Goal: Communication & Community: Answer question/provide support

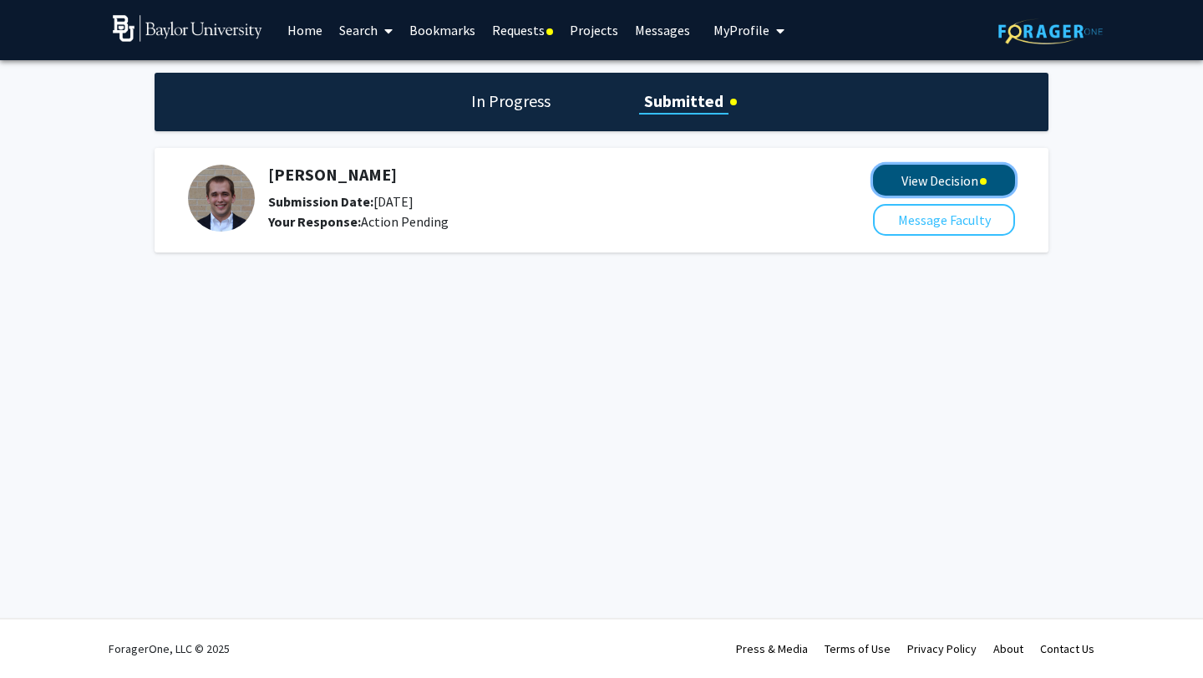
click at [903, 179] on button "View Decision" at bounding box center [944, 180] width 142 height 31
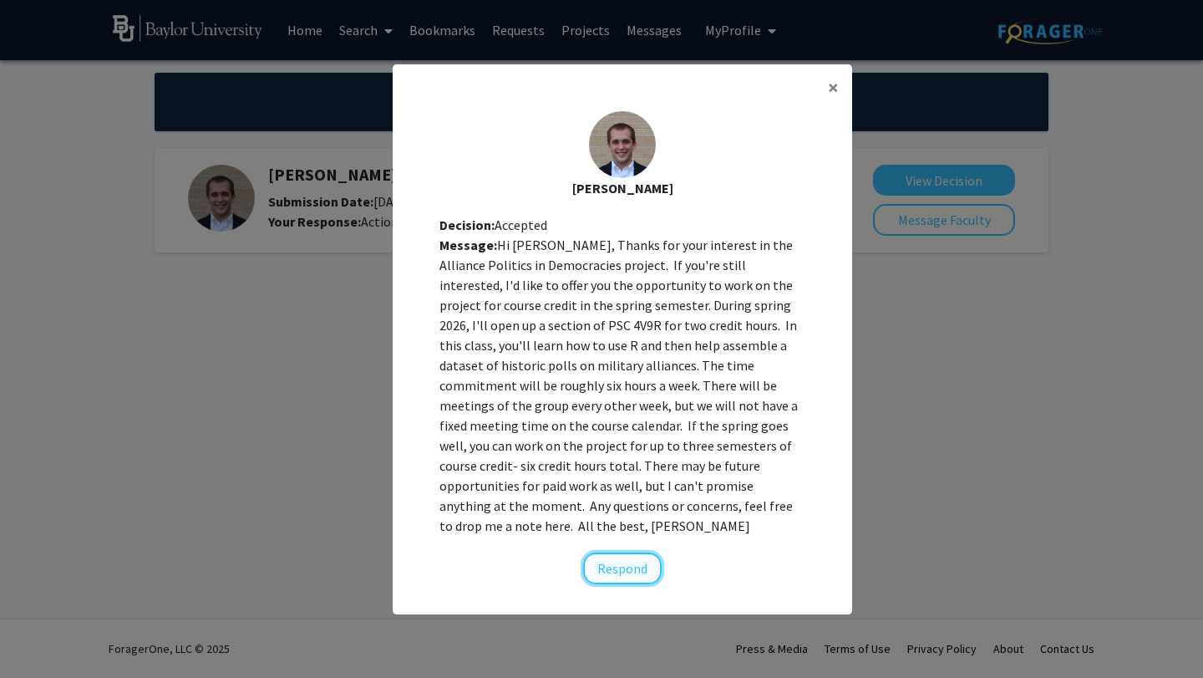
click at [652, 559] on button "Respond" at bounding box center [622, 568] width 79 height 32
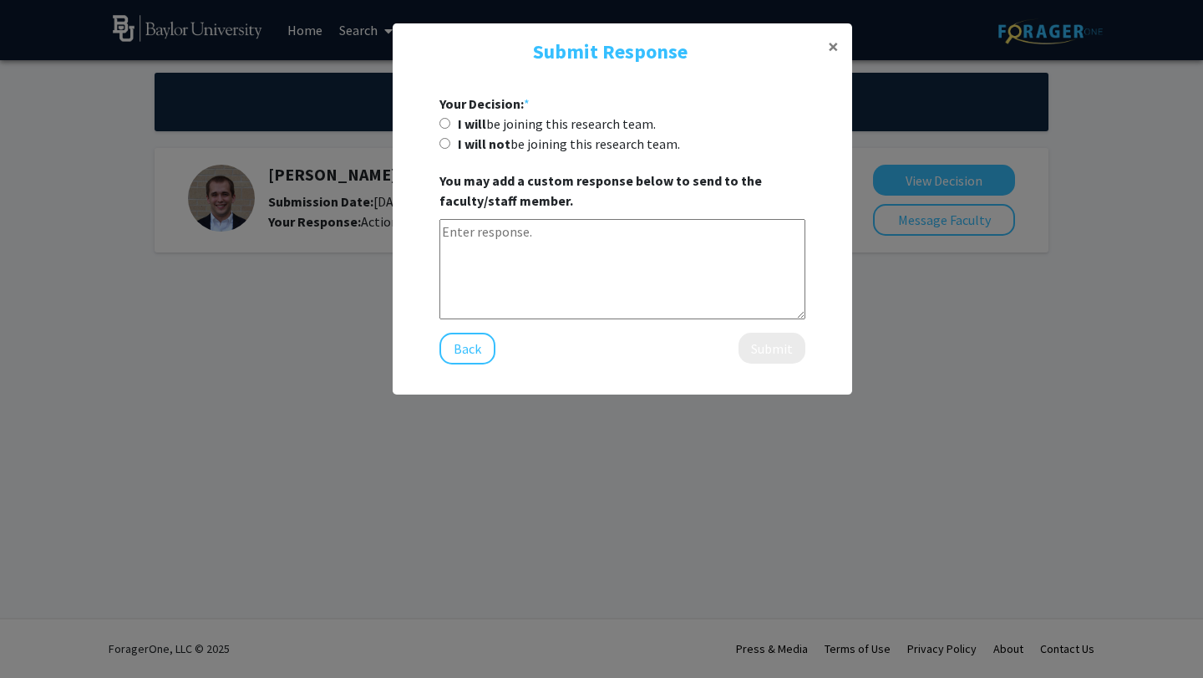
click at [485, 238] on textarea at bounding box center [622, 269] width 366 height 100
paste textarea "Lore [Ipsumdolo/Si. Amet Cons], A elit sedd eiusm tempo inc utla. E dolore ma a…"
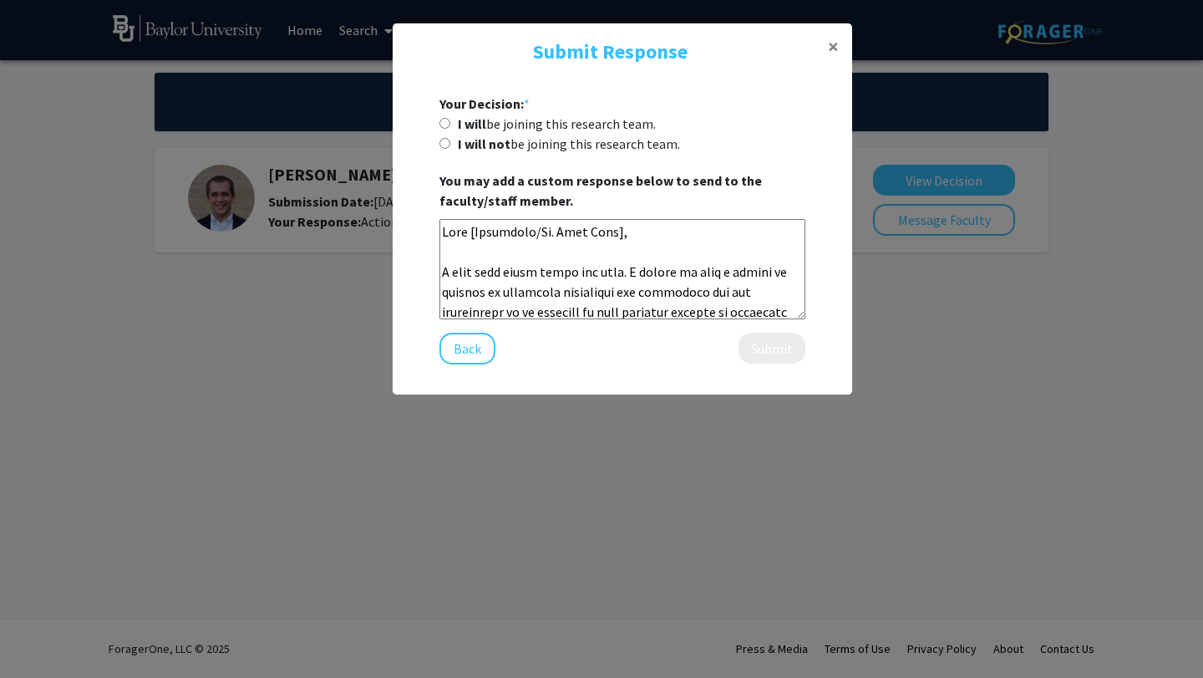
drag, startPoint x: 635, startPoint y: 231, endPoint x: 403, endPoint y: 230, distance: 232.3
click at [403, 230] on div "Your Decision: * I will be joining this research team. I will not be joining th…" at bounding box center [623, 228] width 460 height 297
click at [634, 227] on textarea at bounding box center [622, 269] width 366 height 100
drag, startPoint x: 634, startPoint y: 227, endPoint x: 531, endPoint y: 230, distance: 102.8
click at [531, 230] on textarea at bounding box center [622, 269] width 366 height 100
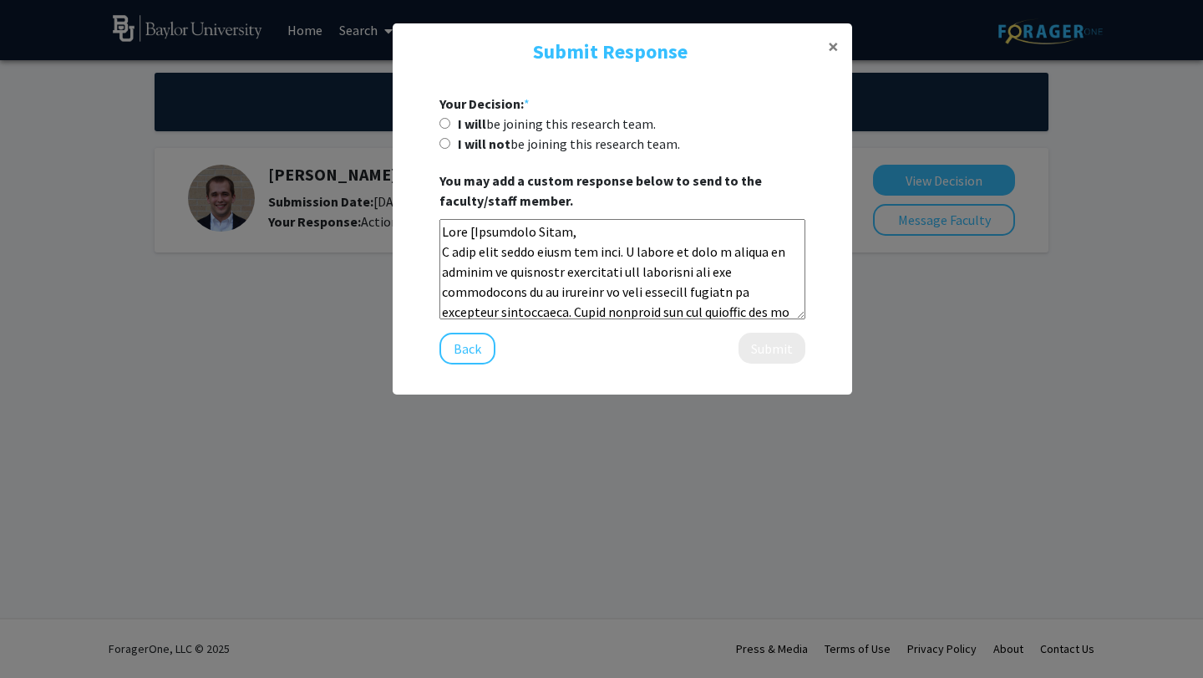
click at [474, 230] on textarea at bounding box center [622, 269] width 366 height 100
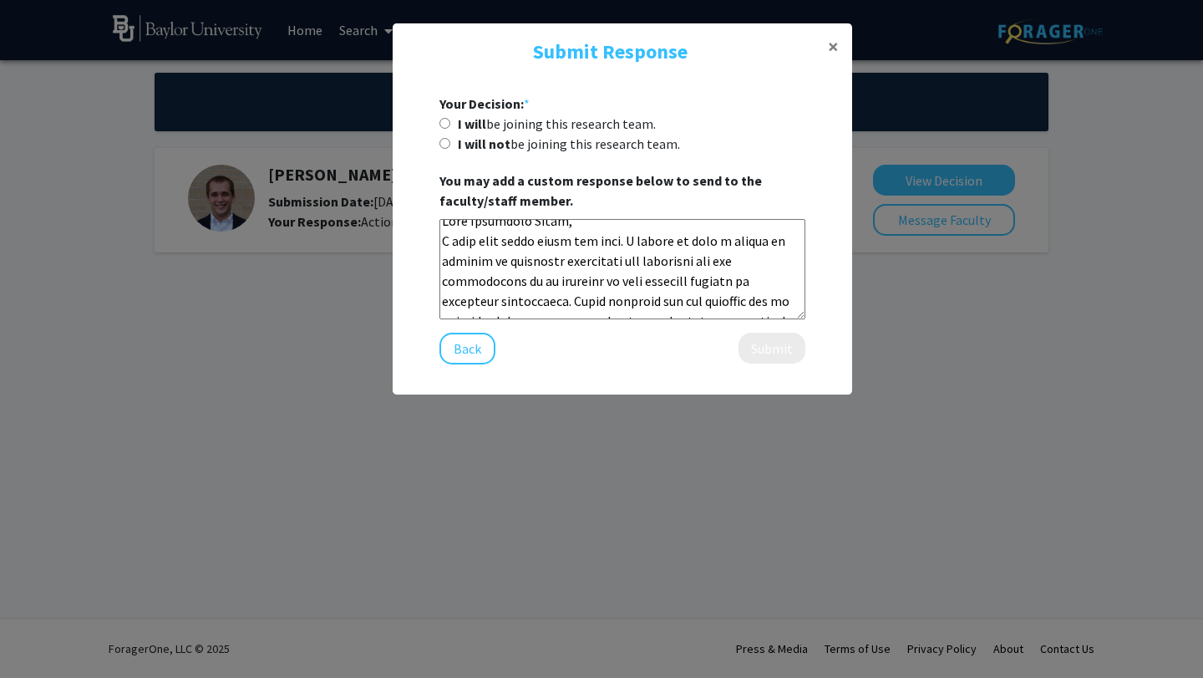
scroll to position [5, 0]
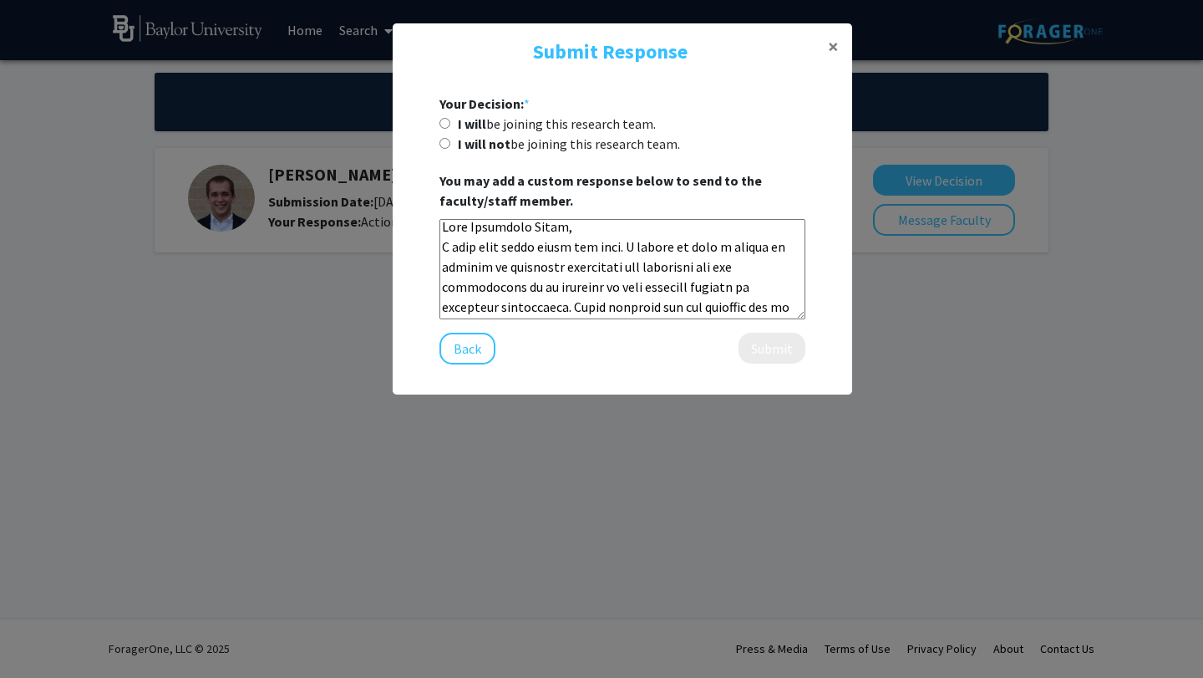
click at [617, 247] on textarea at bounding box center [622, 269] width 366 height 100
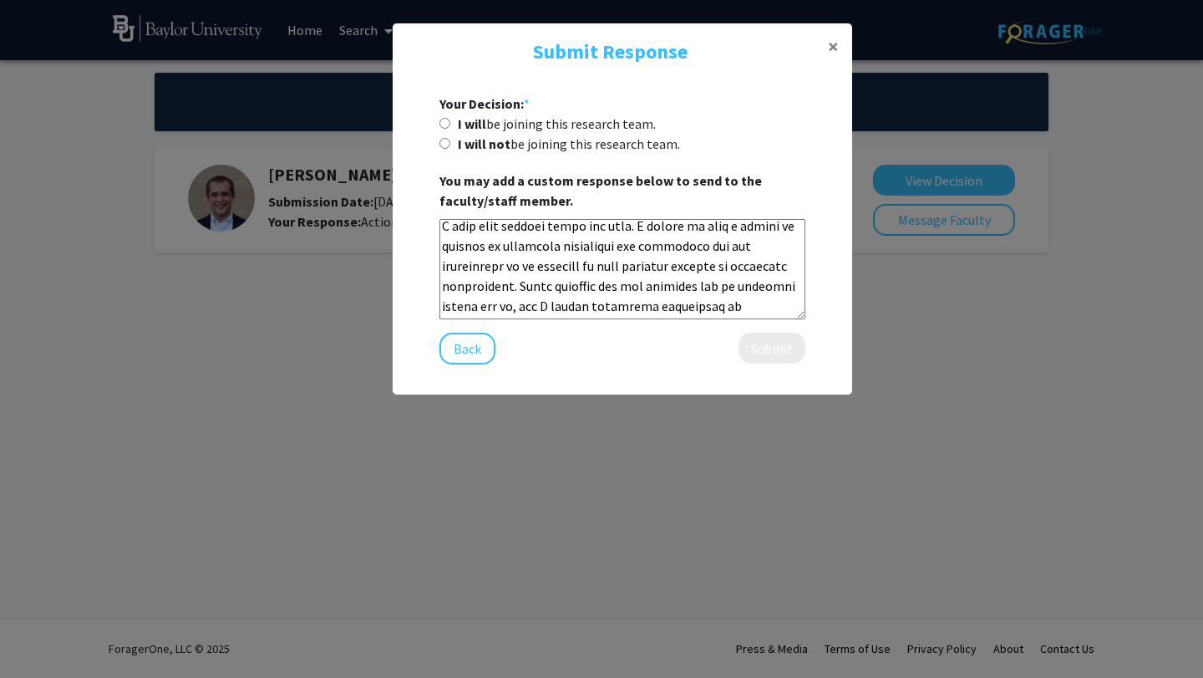
scroll to position [32, 0]
drag, startPoint x: 658, startPoint y: 240, endPoint x: 507, endPoint y: 244, distance: 150.4
click at [507, 244] on textarea at bounding box center [622, 269] width 366 height 100
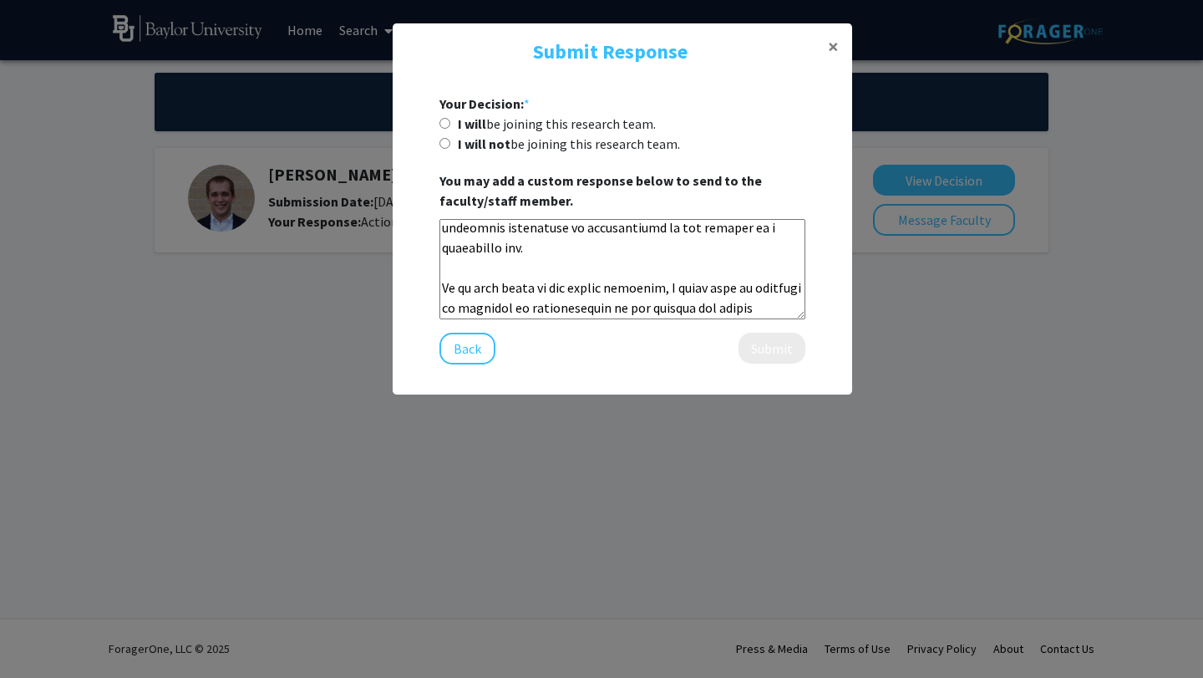
scroll to position [104, 0]
click at [446, 269] on textarea at bounding box center [622, 269] width 366 height 100
click at [480, 271] on textarea at bounding box center [622, 269] width 366 height 100
click at [468, 268] on textarea at bounding box center [622, 269] width 366 height 100
click at [537, 272] on textarea at bounding box center [622, 269] width 366 height 100
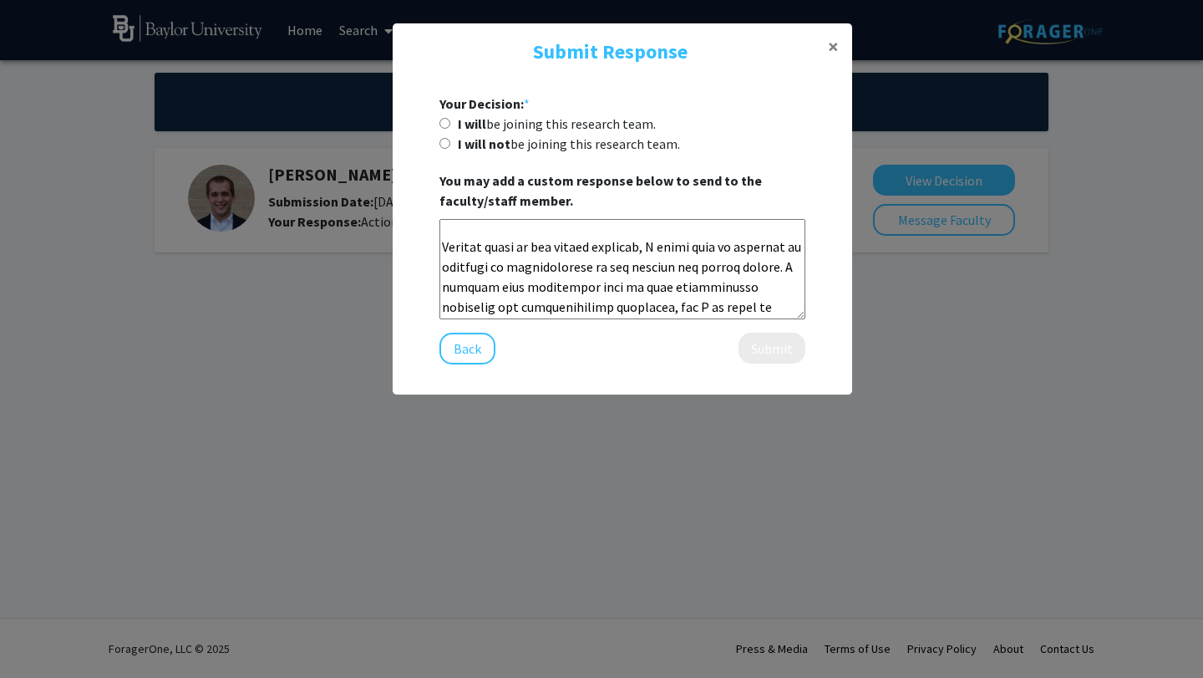
scroll to position [151, 0]
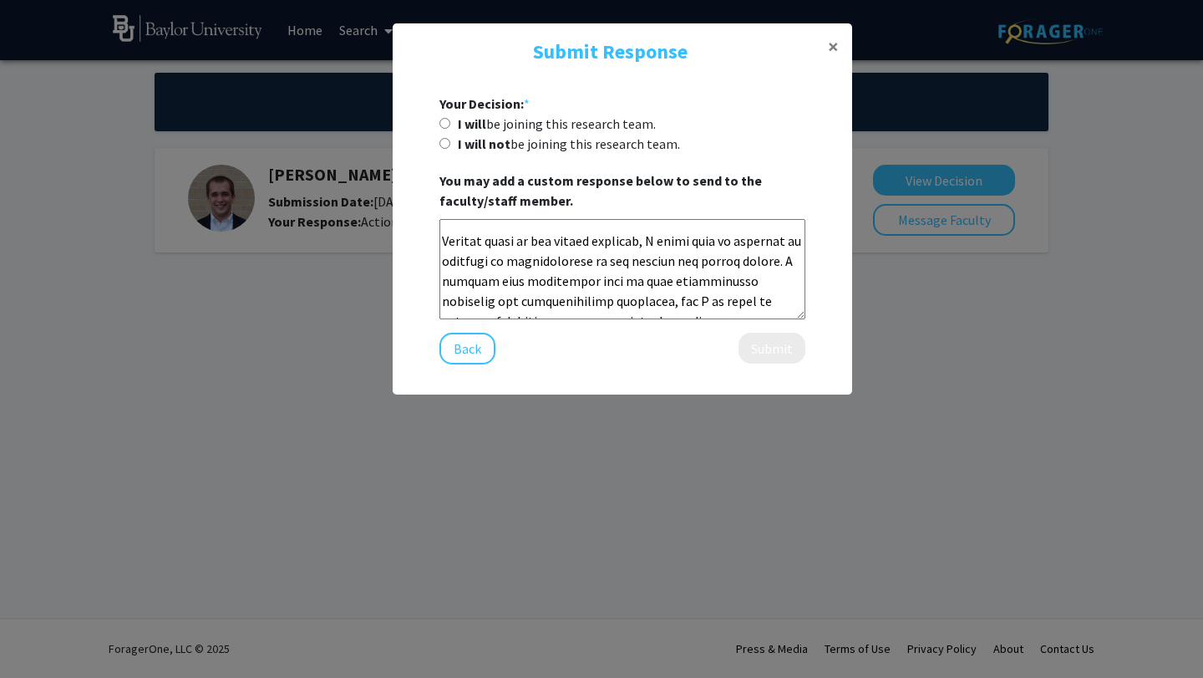
drag, startPoint x: 747, startPoint y: 243, endPoint x: 603, endPoint y: 286, distance: 149.9
click at [603, 286] on textarea at bounding box center [622, 269] width 366 height 100
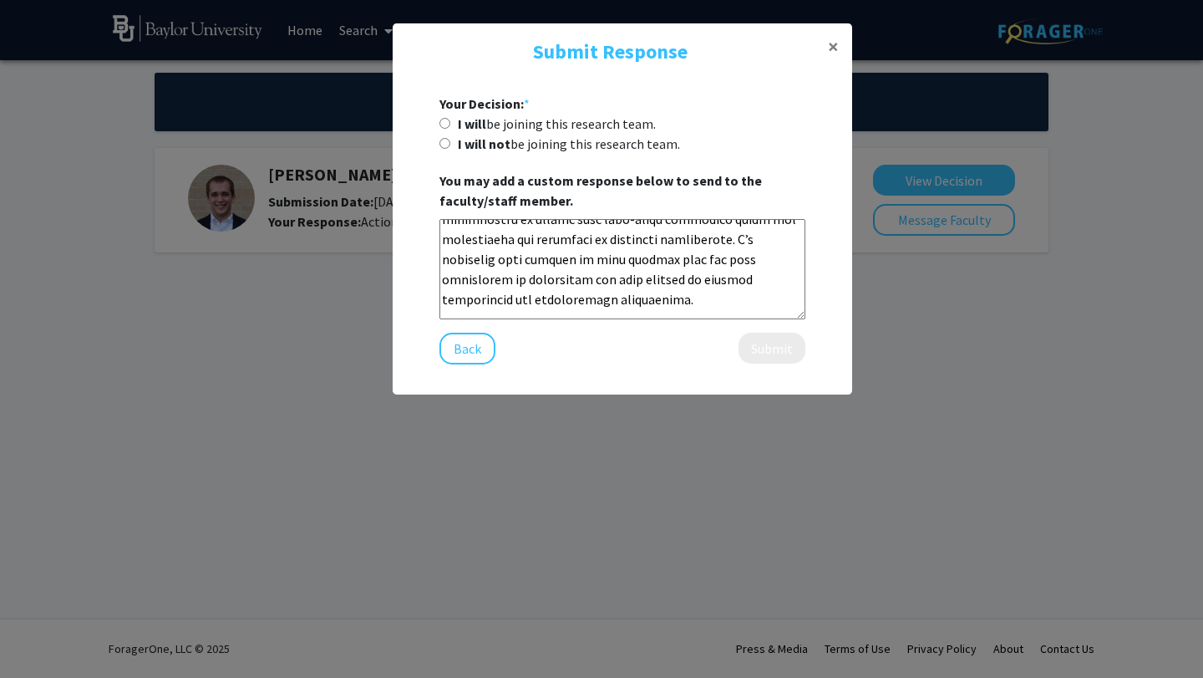
scroll to position [277, 0]
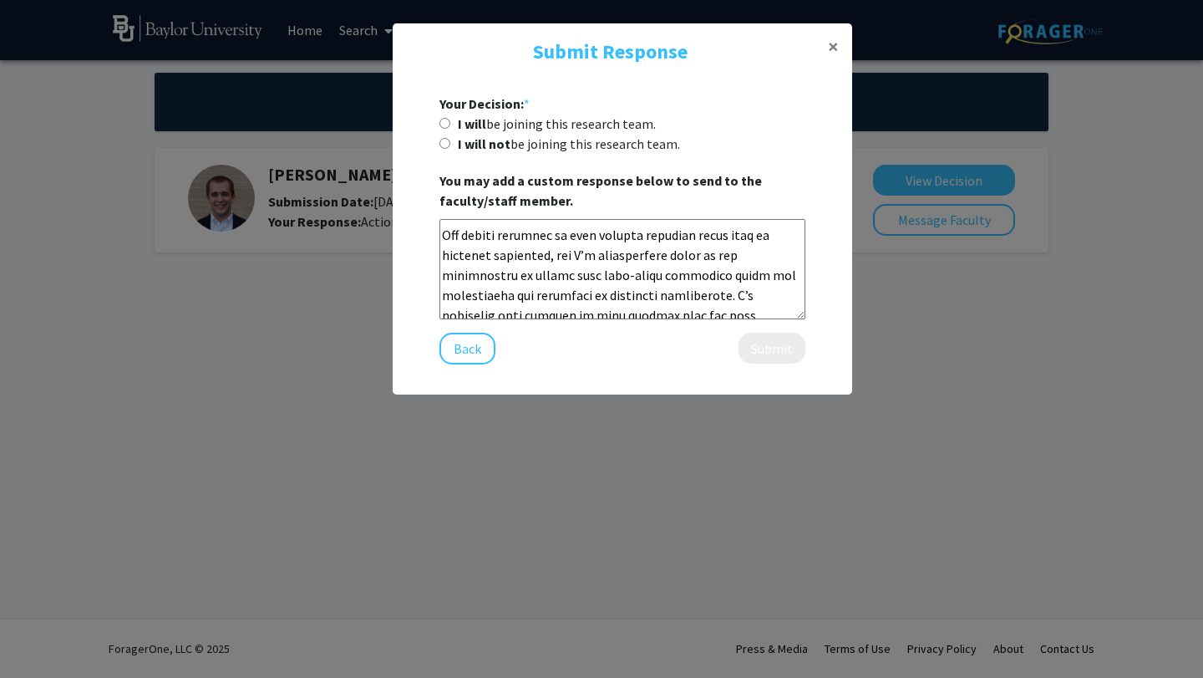
drag, startPoint x: 595, startPoint y: 316, endPoint x: 442, endPoint y: 251, distance: 165.9
click at [442, 251] on textarea at bounding box center [622, 269] width 366 height 100
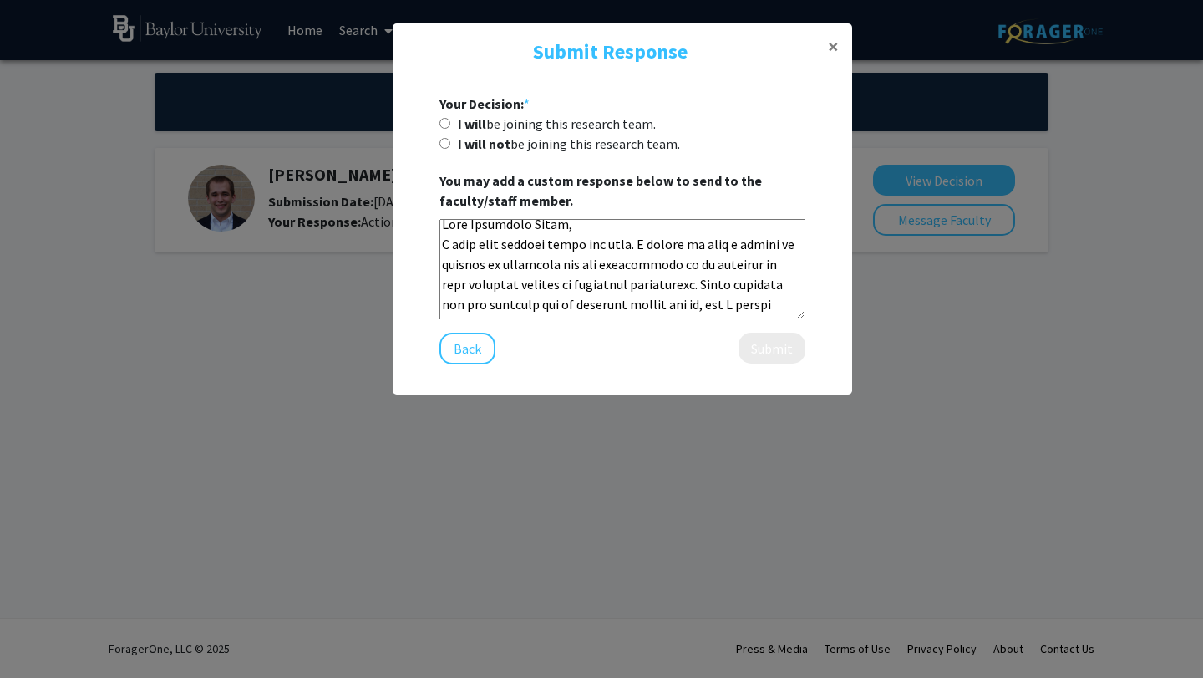
scroll to position [0, 0]
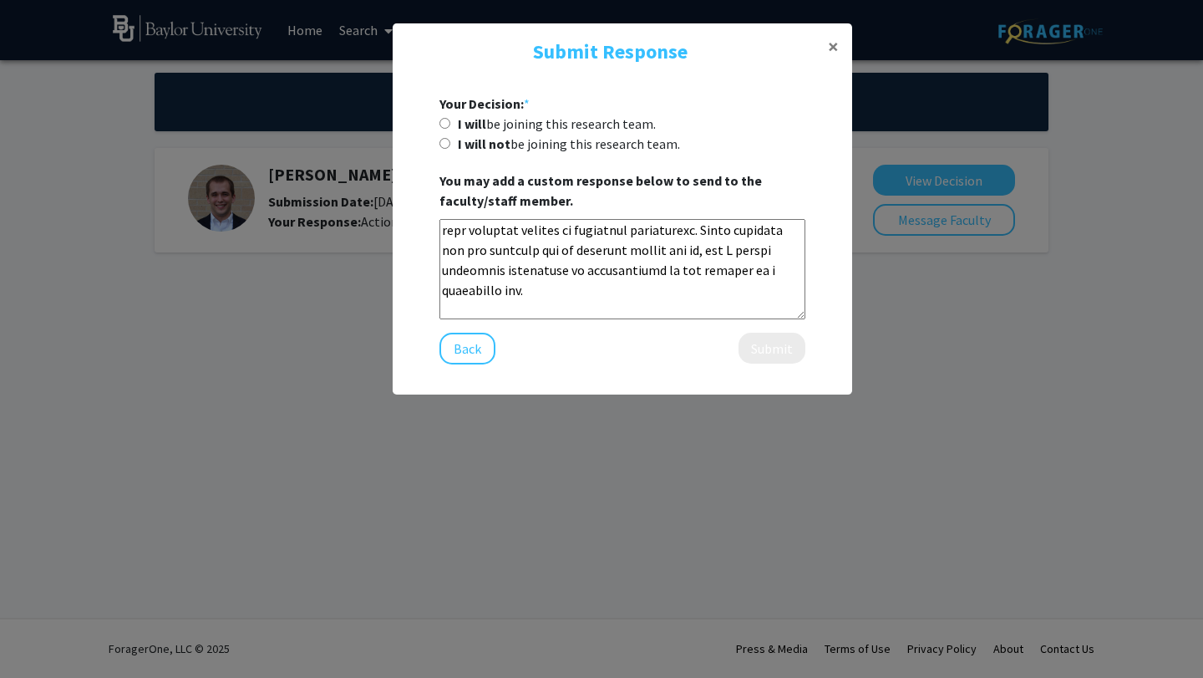
drag, startPoint x: 777, startPoint y: 273, endPoint x: 453, endPoint y: 323, distance: 328.0
click at [453, 323] on div at bounding box center [622, 271] width 366 height 105
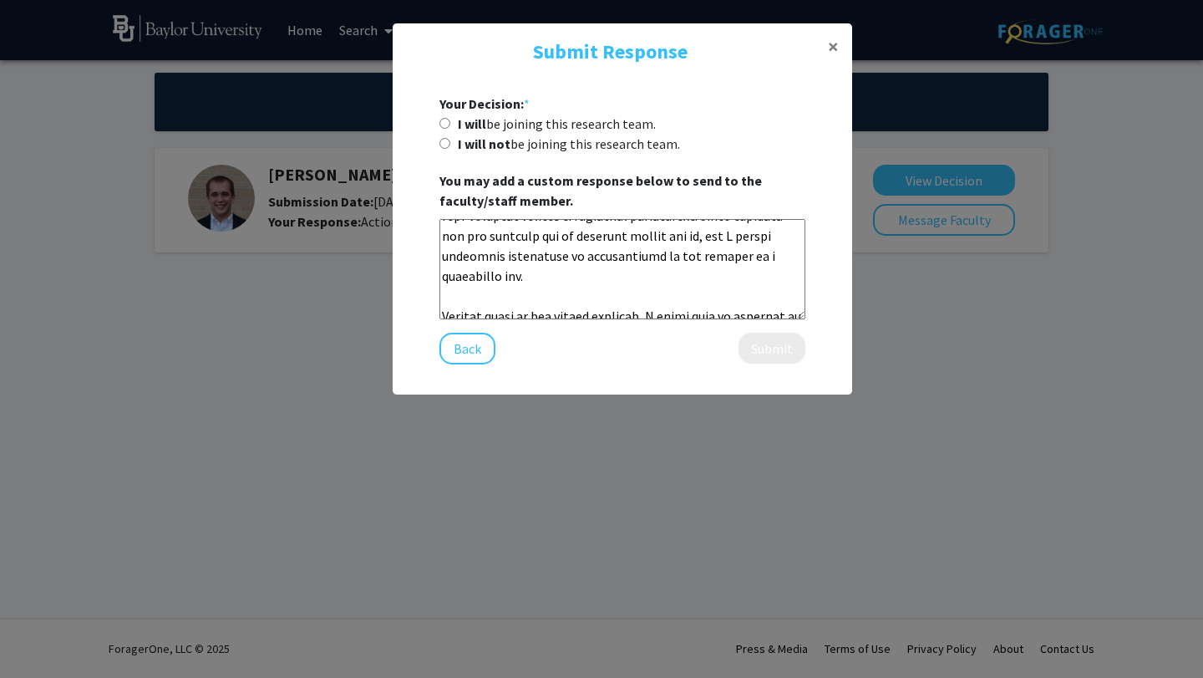
click at [546, 266] on textarea at bounding box center [622, 269] width 366 height 100
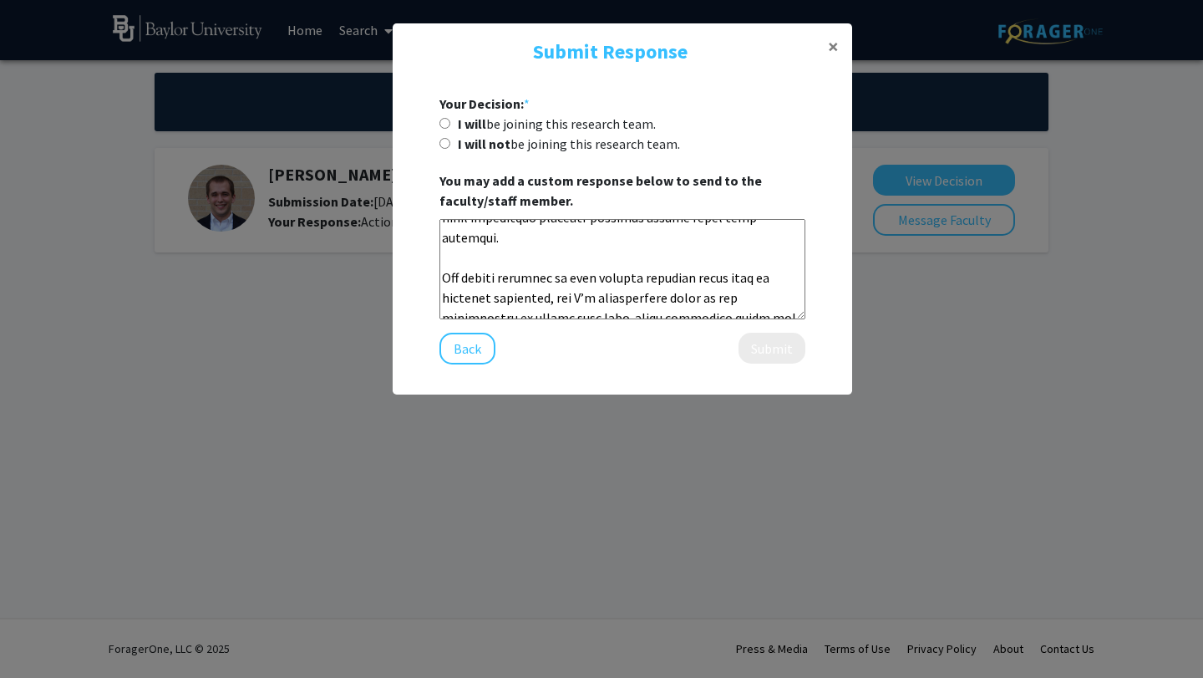
scroll to position [229, 0]
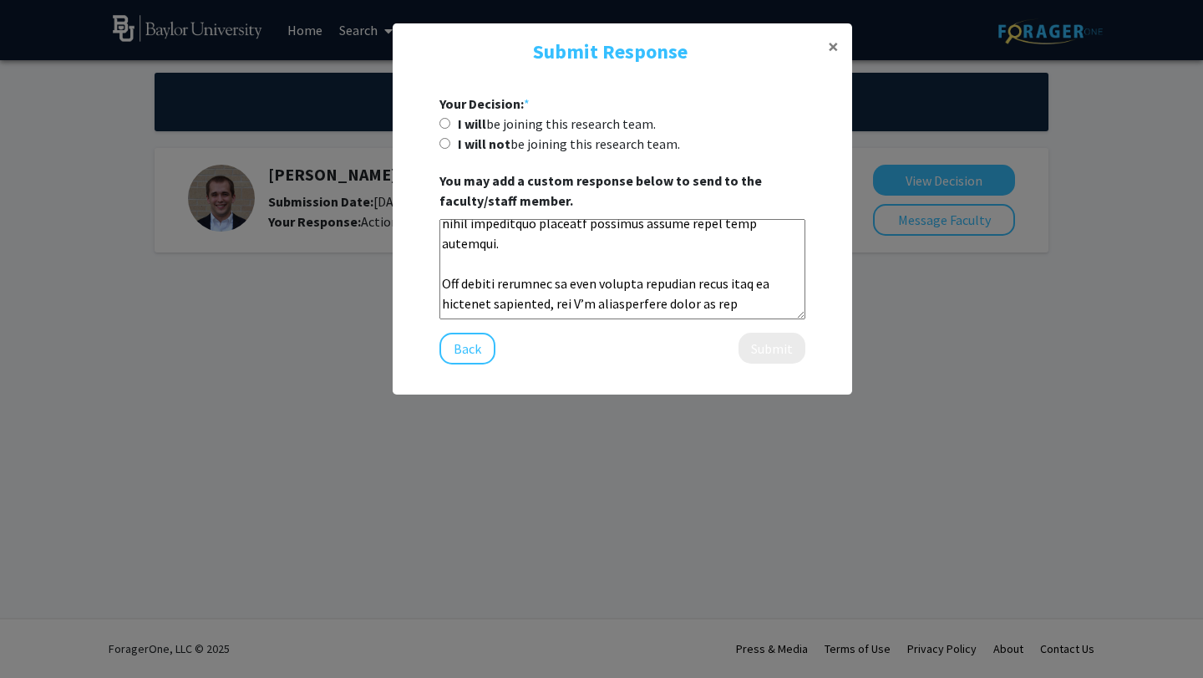
drag, startPoint x: 444, startPoint y: 246, endPoint x: 777, endPoint y: 278, distance: 334.9
click at [777, 278] on textarea at bounding box center [622, 269] width 366 height 100
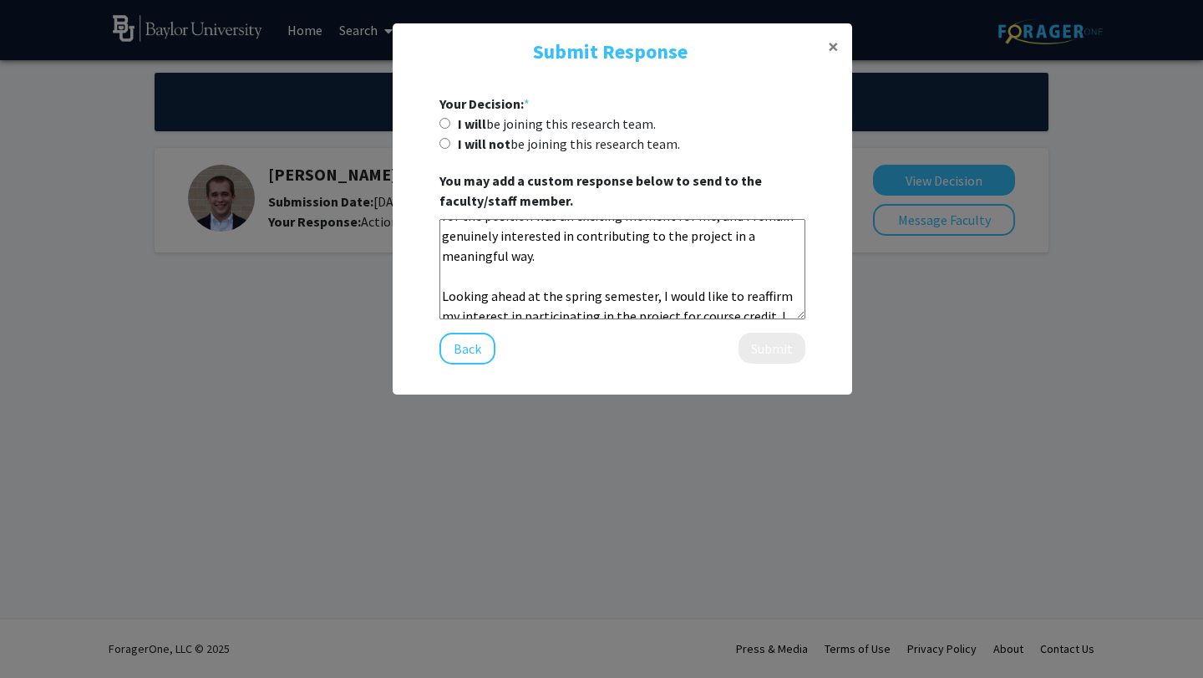
scroll to position [85, 0]
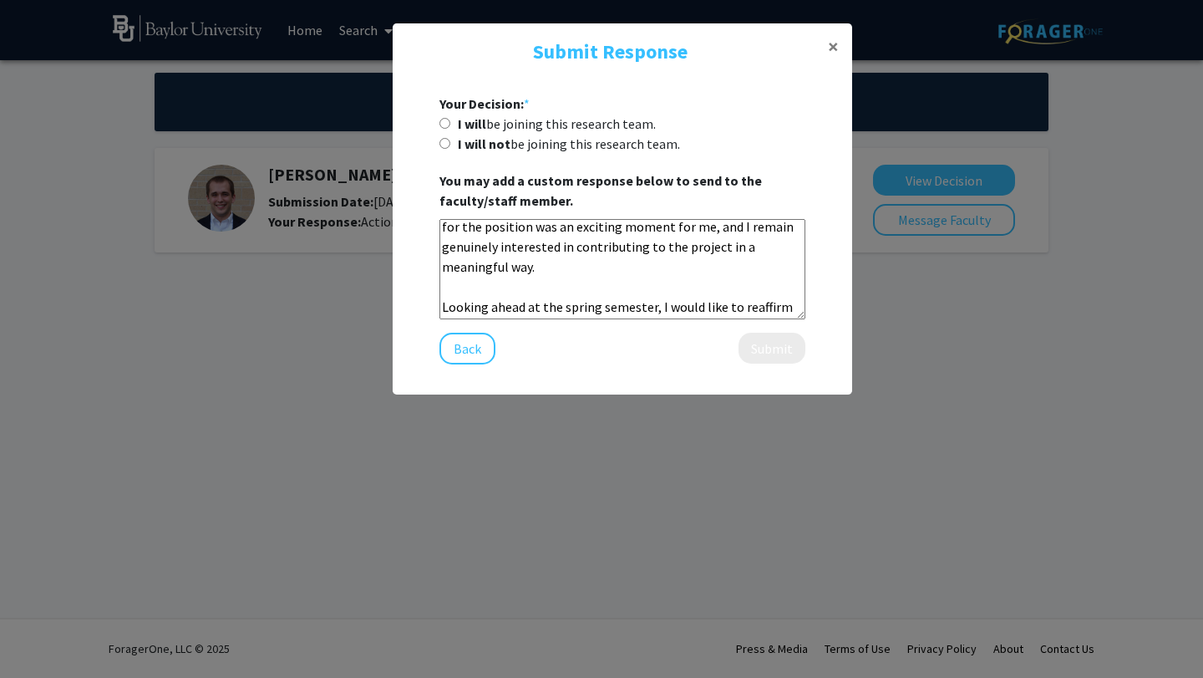
click at [443, 290] on textarea "Dear [PERSON_NAME], I hope this message finds you well. I wanted to take a mome…" at bounding box center [622, 269] width 366 height 100
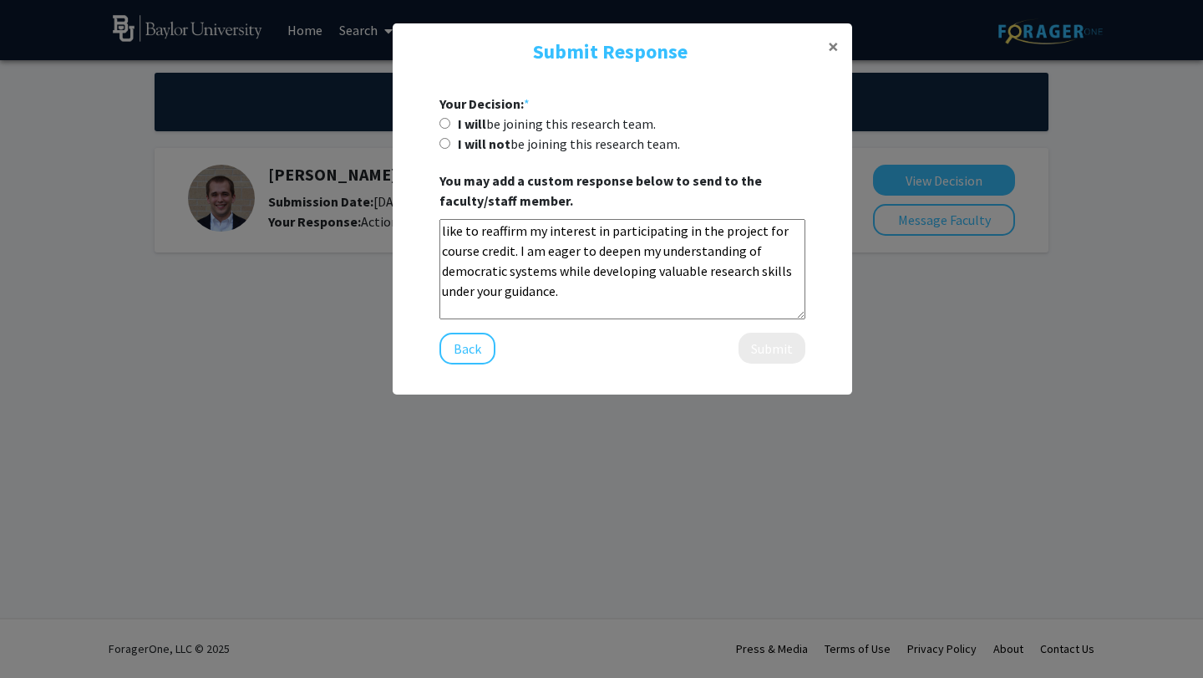
scroll to position [140, 0]
drag, startPoint x: 491, startPoint y: 252, endPoint x: 794, endPoint y: 251, distance: 302.5
click at [794, 251] on textarea "Dear [PERSON_NAME], I hope this message finds you well. I wanted to take a mome…" at bounding box center [622, 269] width 366 height 100
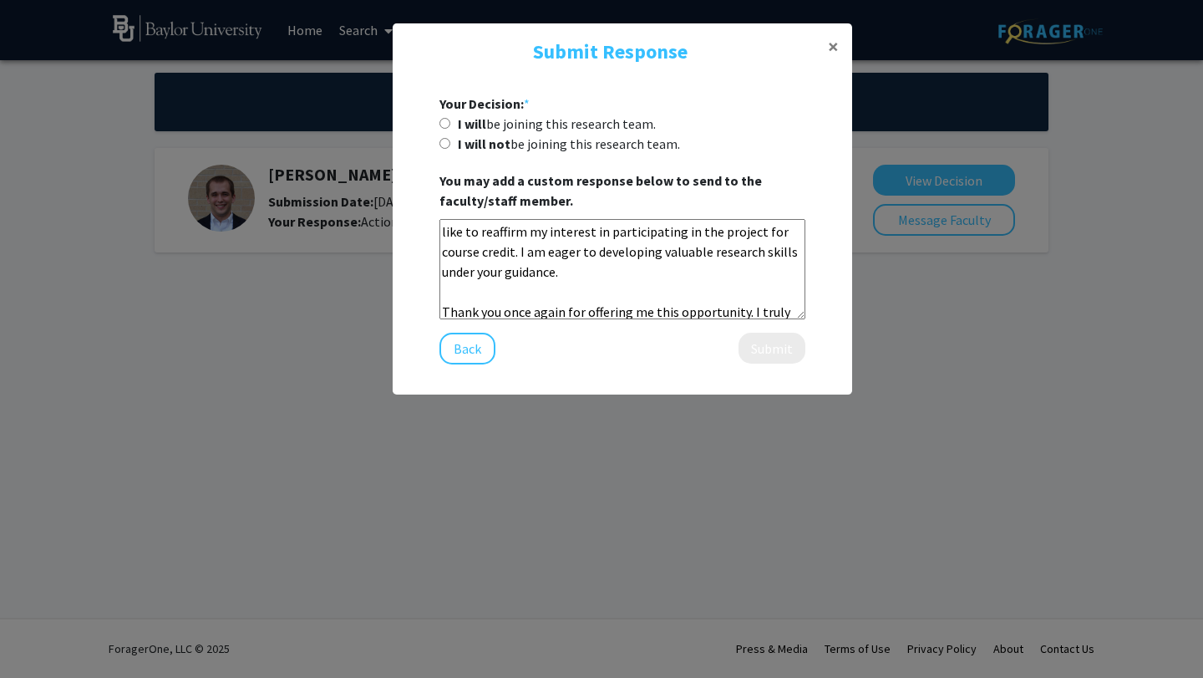
click at [549, 253] on textarea "Dear [PERSON_NAME], I hope this message finds you well. I wanted to take a mome…" at bounding box center [622, 269] width 366 height 100
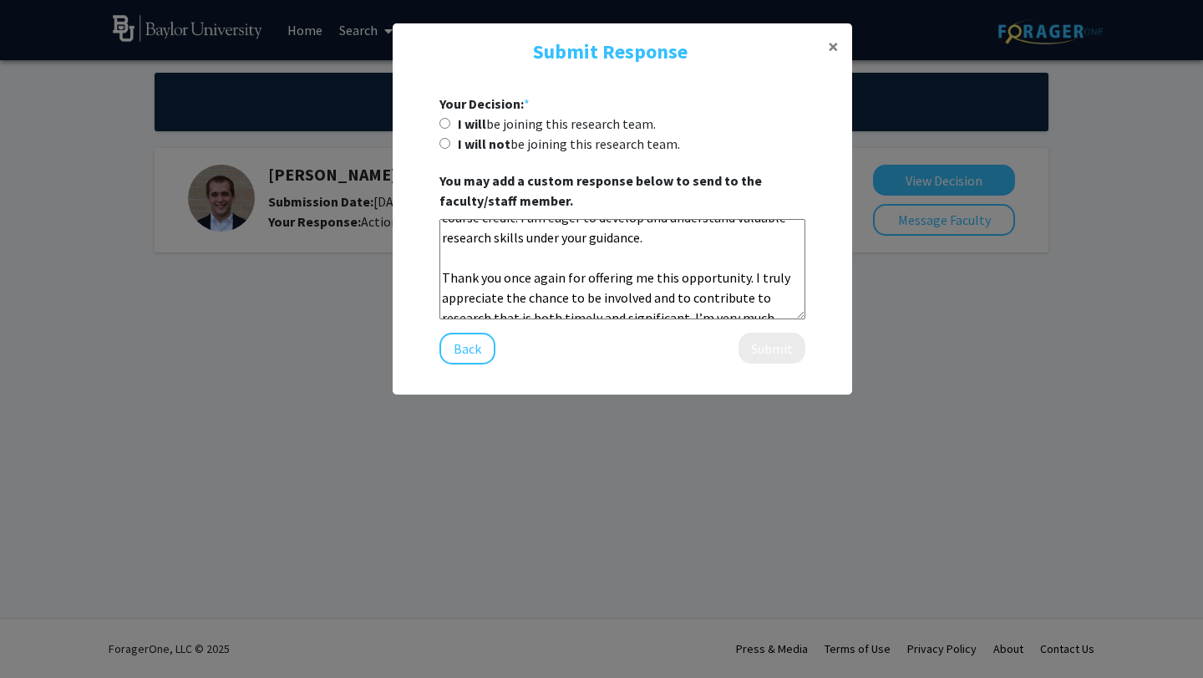
scroll to position [185, 0]
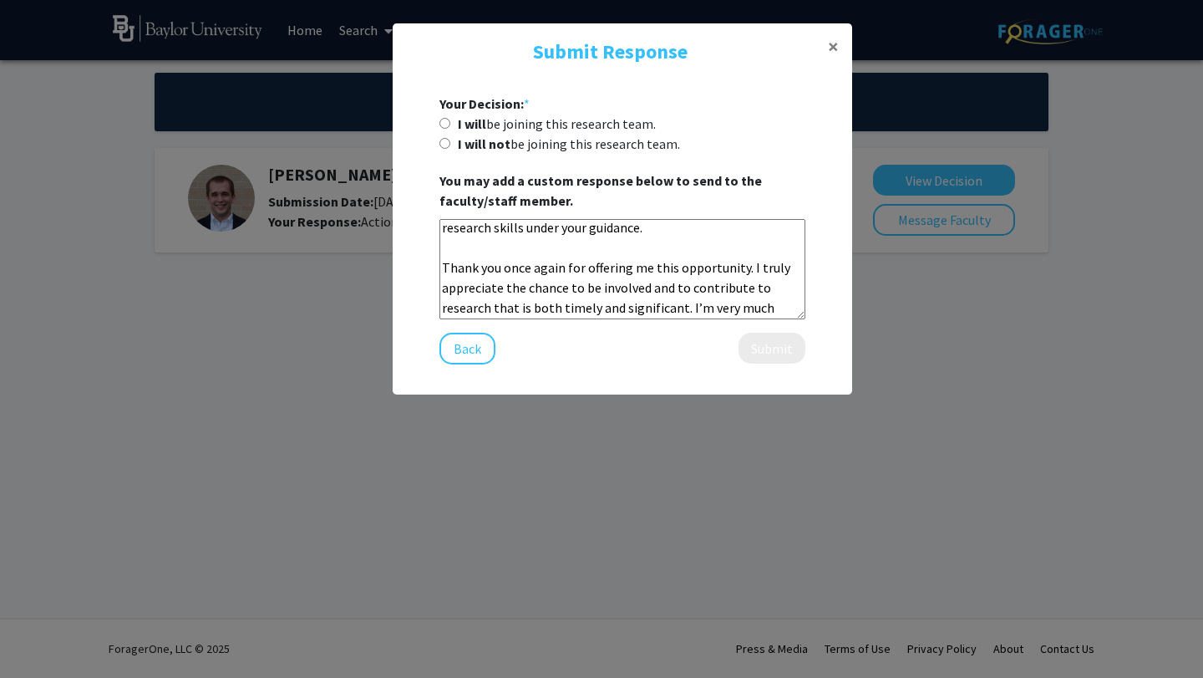
click at [445, 273] on textarea "Dear [PERSON_NAME], I hope this message finds you well. I wanted to take a mome…" at bounding box center [622, 269] width 366 height 100
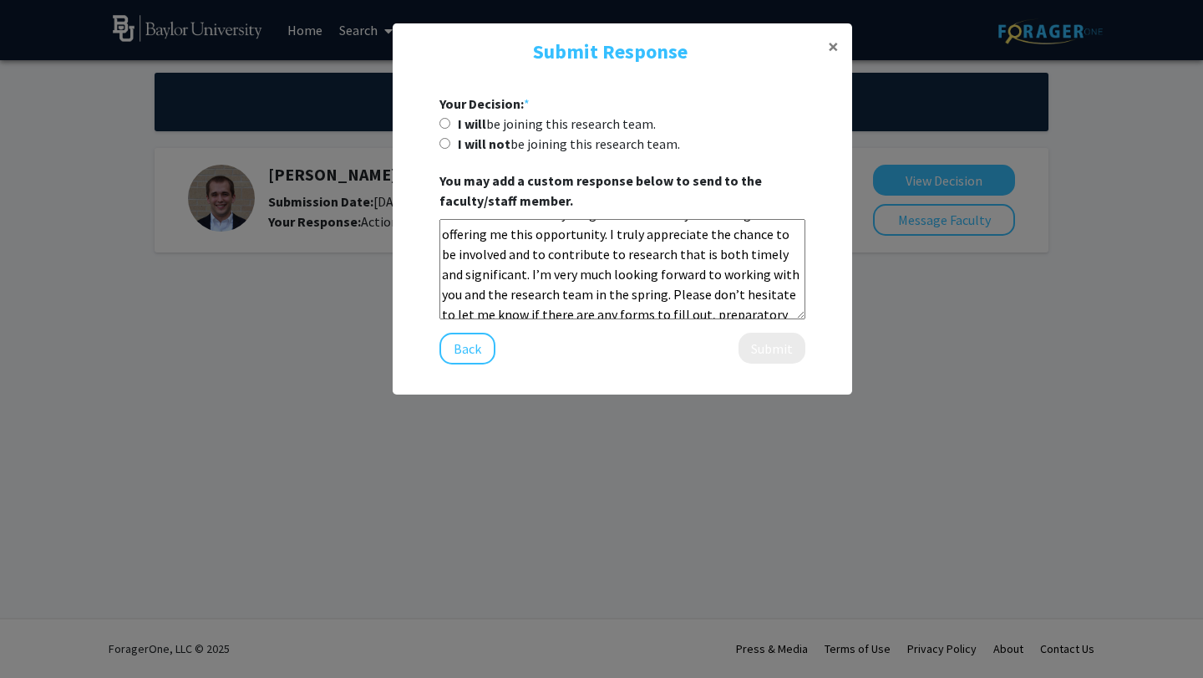
scroll to position [200, 0]
drag, startPoint x: 512, startPoint y: 234, endPoint x: 758, endPoint y: 252, distance: 246.3
click at [758, 252] on textarea "Dear [PERSON_NAME], I hope this message finds you well. I wanted to take a mome…" at bounding box center [622, 269] width 366 height 100
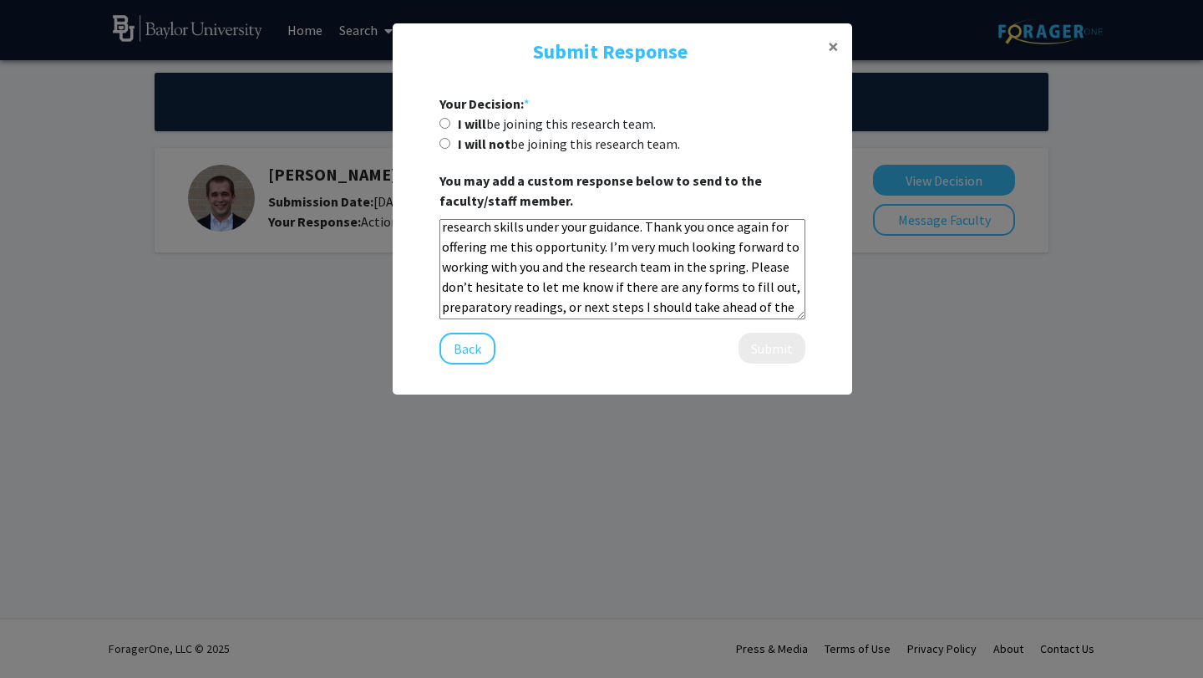
scroll to position [185, 0]
click at [725, 303] on textarea "Dear [PERSON_NAME], I hope this message finds you well. I wanted to take a mome…" at bounding box center [622, 269] width 366 height 100
drag, startPoint x: 674, startPoint y: 290, endPoint x: 585, endPoint y: 288, distance: 89.4
click at [585, 288] on textarea "Dear [PERSON_NAME], I hope this message finds you well. I wanted to take a mome…" at bounding box center [622, 269] width 366 height 100
click at [704, 290] on textarea "Dear [PERSON_NAME], I hope this message finds you well. I wanted to take a mome…" at bounding box center [622, 269] width 366 height 100
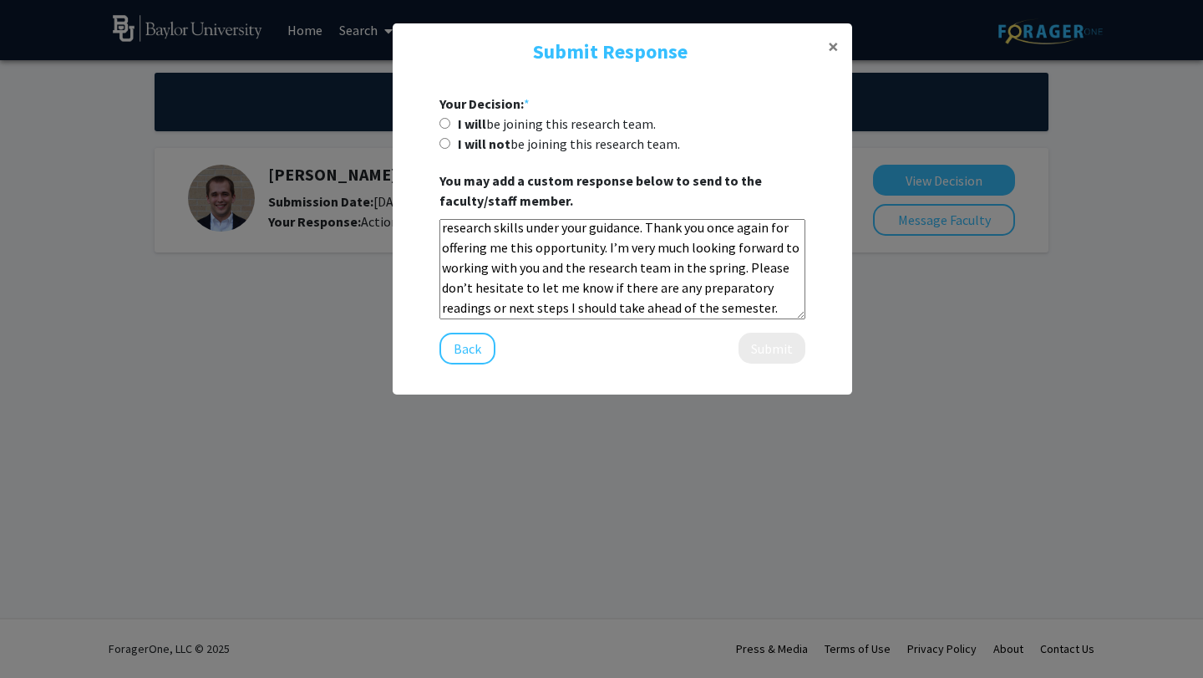
click at [668, 312] on textarea "Dear [PERSON_NAME], I hope this message finds you well. I wanted to take a mome…" at bounding box center [622, 269] width 366 height 100
type textarea "Dear [PERSON_NAME], I hope this message finds you well. I wanted to take a mome…"
click at [444, 121] on input "I will be joining this research team." at bounding box center [444, 123] width 11 height 11
radio input "true"
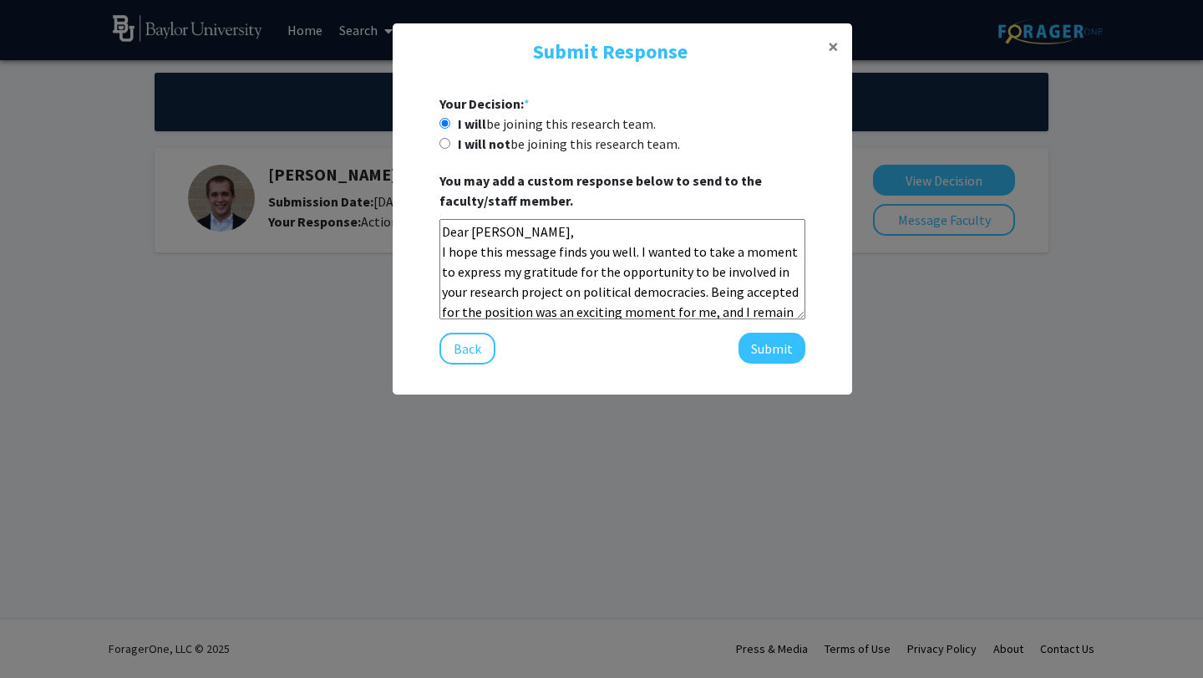
scroll to position [6, 0]
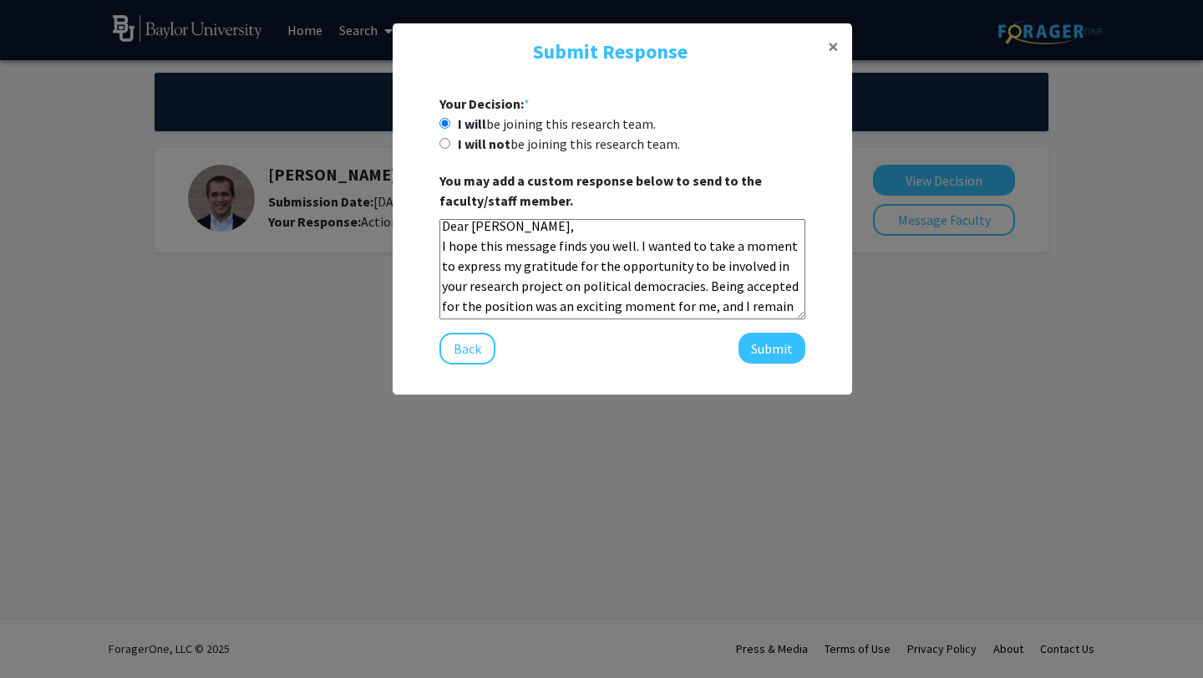
click at [574, 226] on textarea "Dear [PERSON_NAME], I hope this message finds you well. I wanted to take a mome…" at bounding box center [622, 269] width 366 height 100
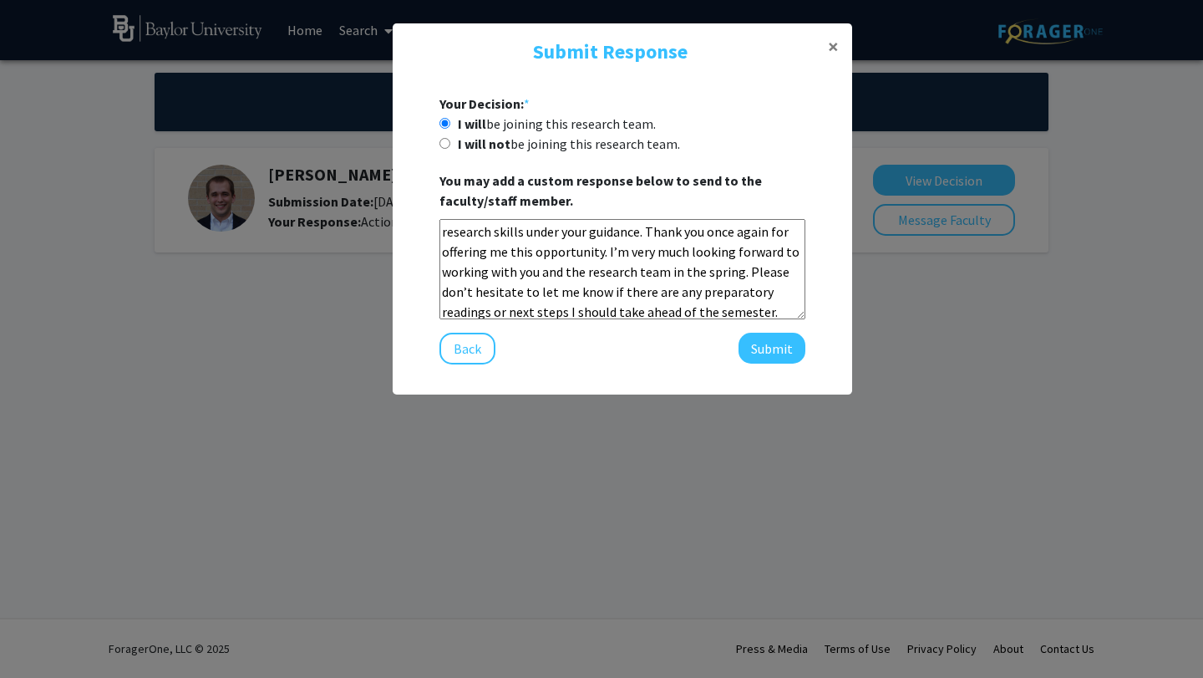
scroll to position [206, 0]
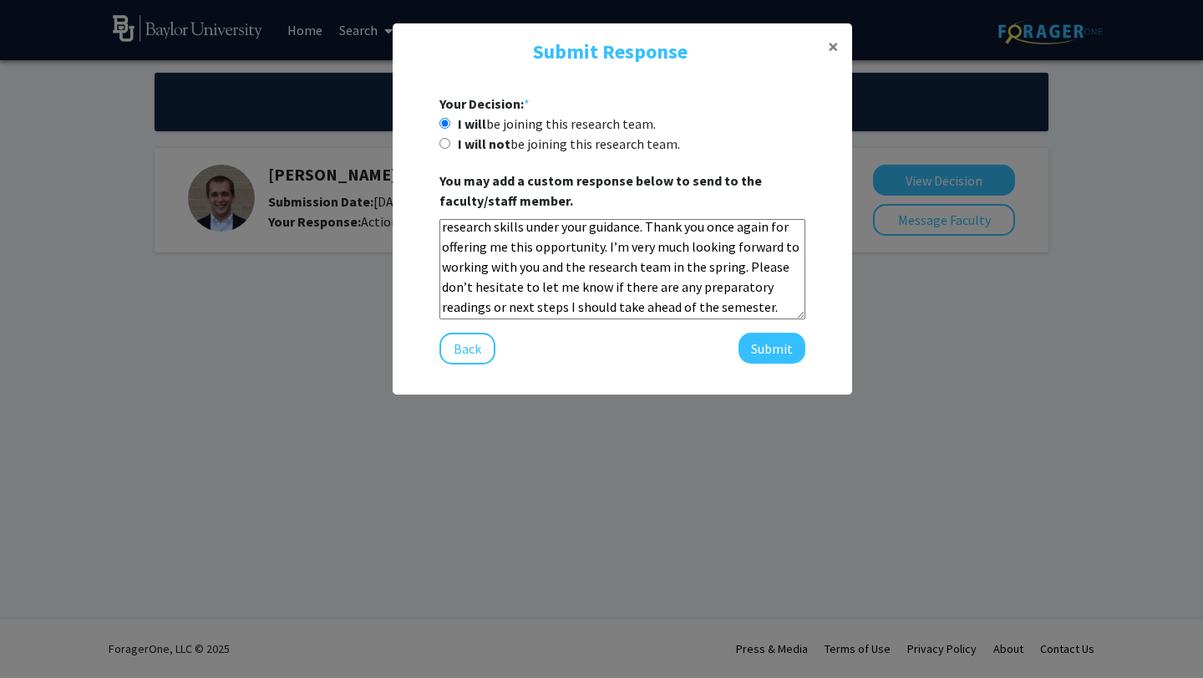
click at [644, 302] on textarea "Dear [PERSON_NAME], I hope this message finds you well. I wanted to take a mome…" at bounding box center [622, 269] width 366 height 100
type textarea "Dear [PERSON_NAME], I hope this message finds you well. I wanted to take a mome…"
click at [781, 347] on button "Submit" at bounding box center [772, 348] width 67 height 31
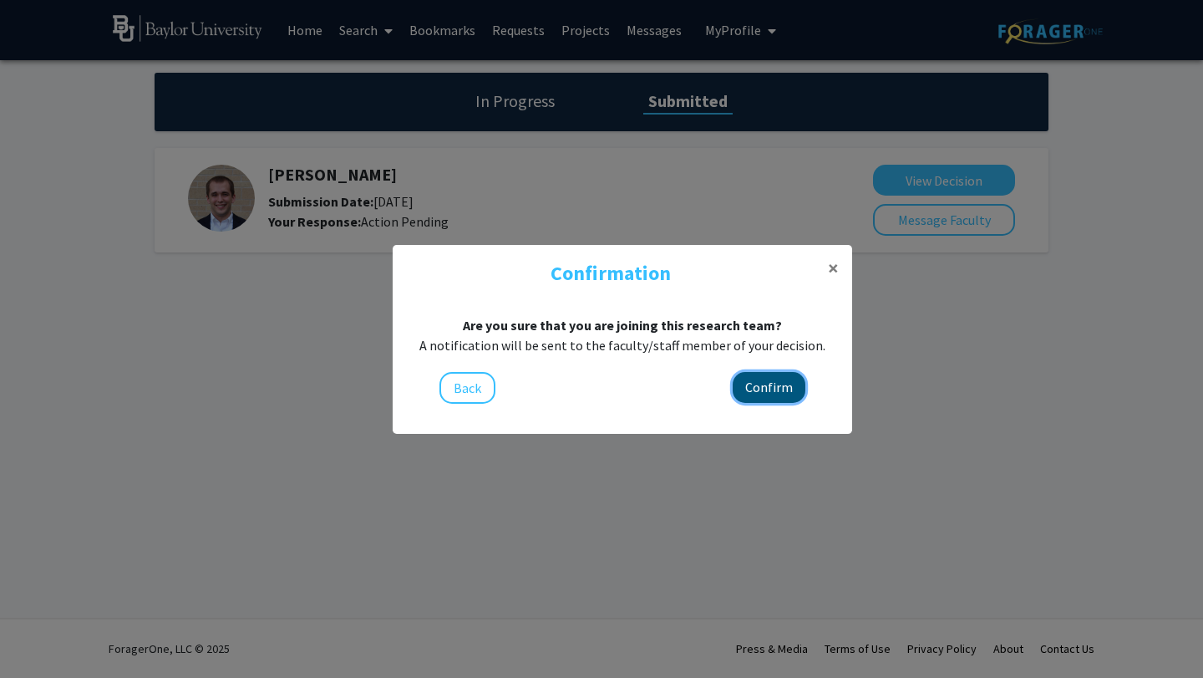
click at [767, 386] on button "Confirm" at bounding box center [769, 387] width 73 height 31
click at [772, 458] on modal-container "Confirmation × Are you sure that you are joining this research team? A notifica…" at bounding box center [601, 339] width 1203 height 678
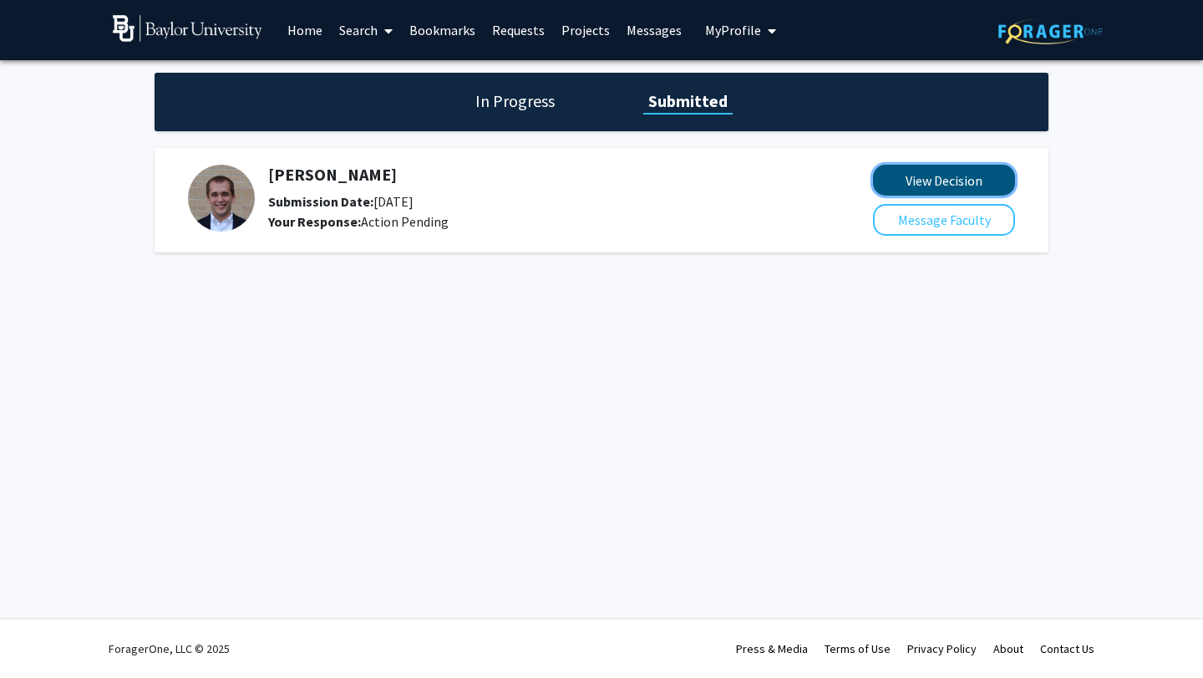
click at [910, 179] on button "View Decision" at bounding box center [944, 180] width 142 height 31
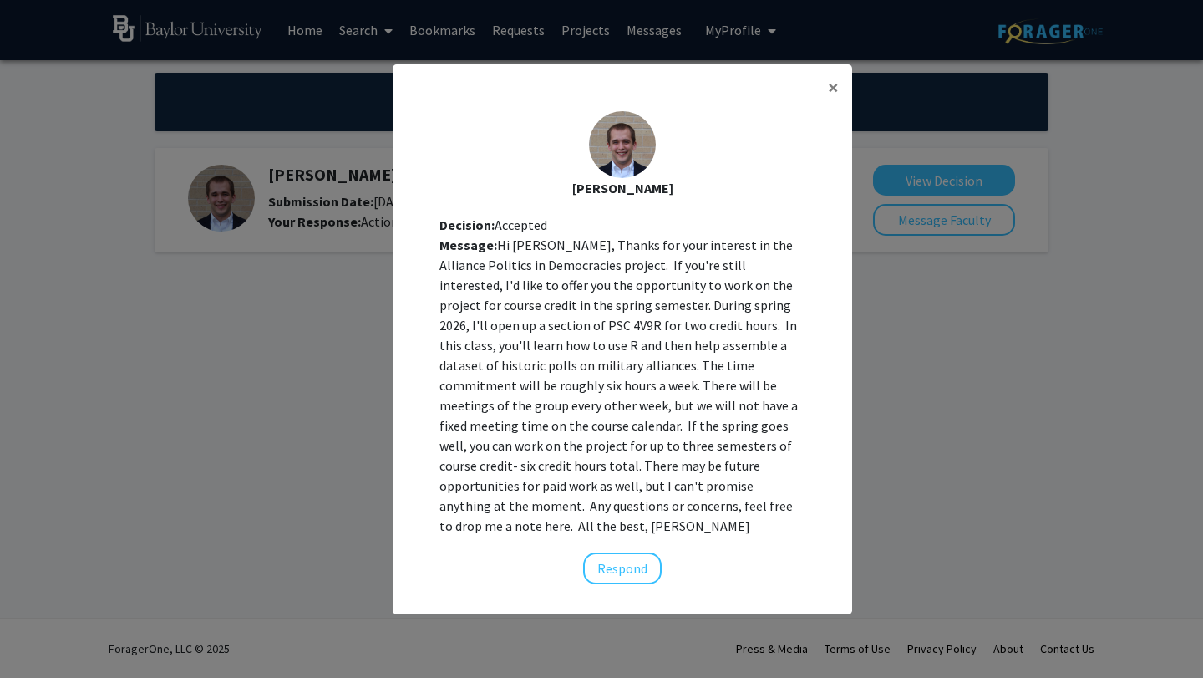
scroll to position [17, 0]
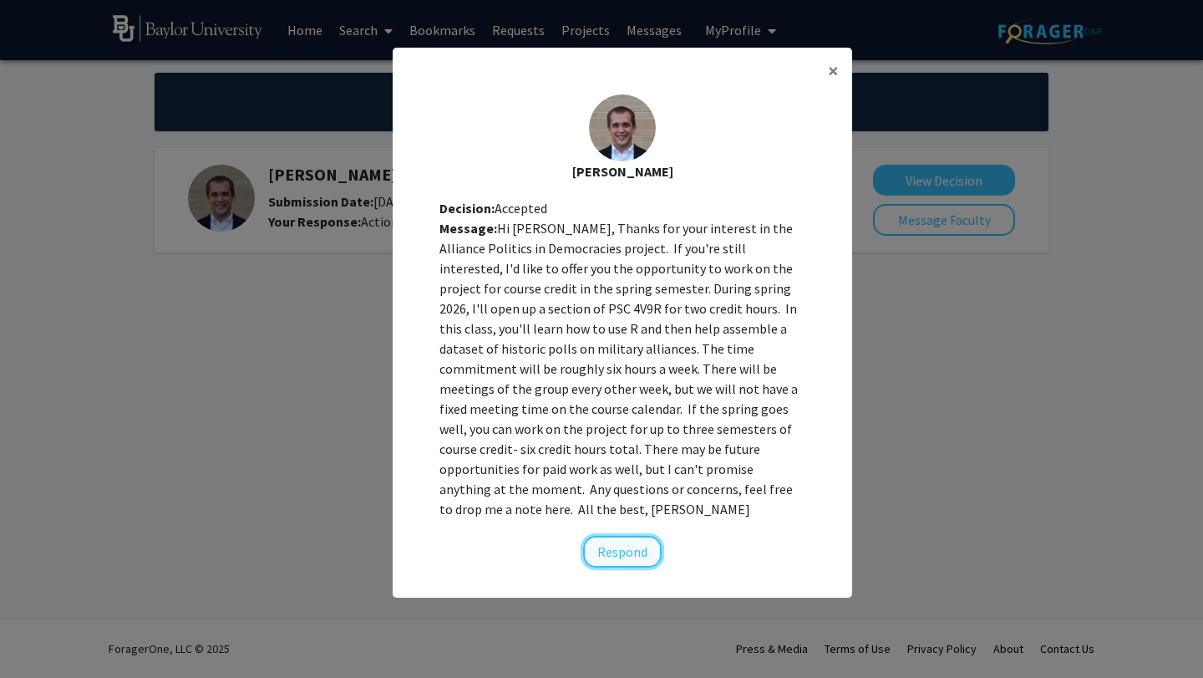
click at [633, 541] on button "Respond" at bounding box center [622, 552] width 79 height 32
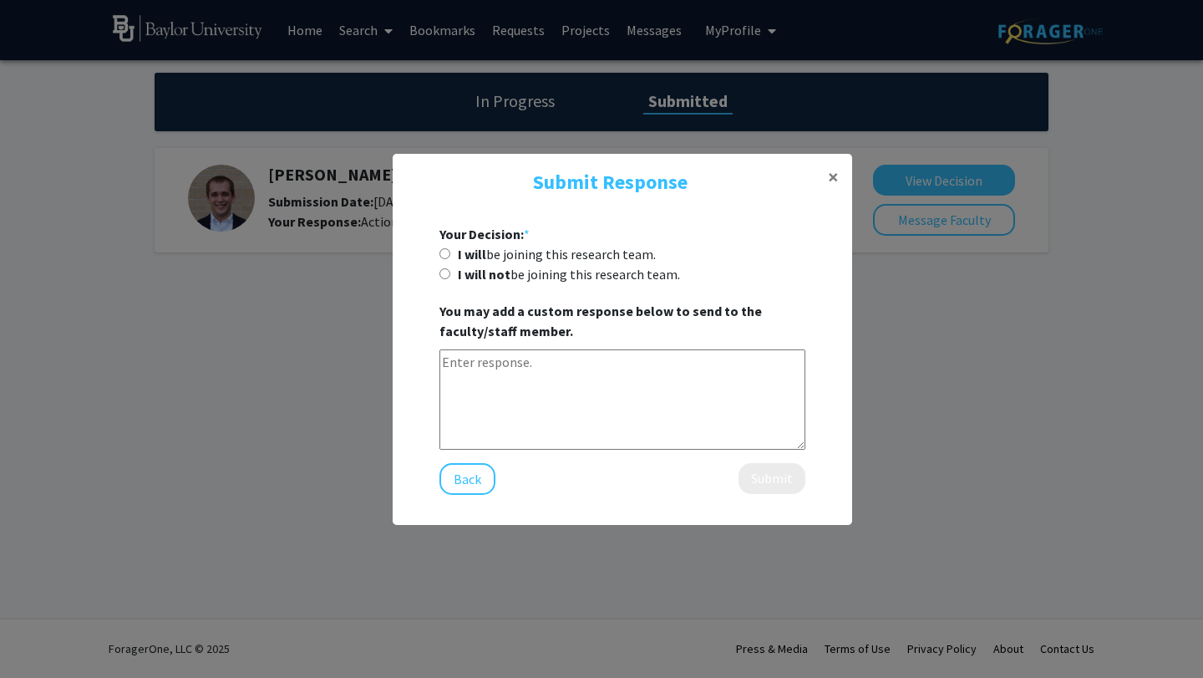
click at [514, 373] on textarea at bounding box center [622, 399] width 366 height 100
click at [155, 471] on modal-container "Submit Response × Your Decision: * I will be joining this research team. I will…" at bounding box center [601, 339] width 1203 height 678
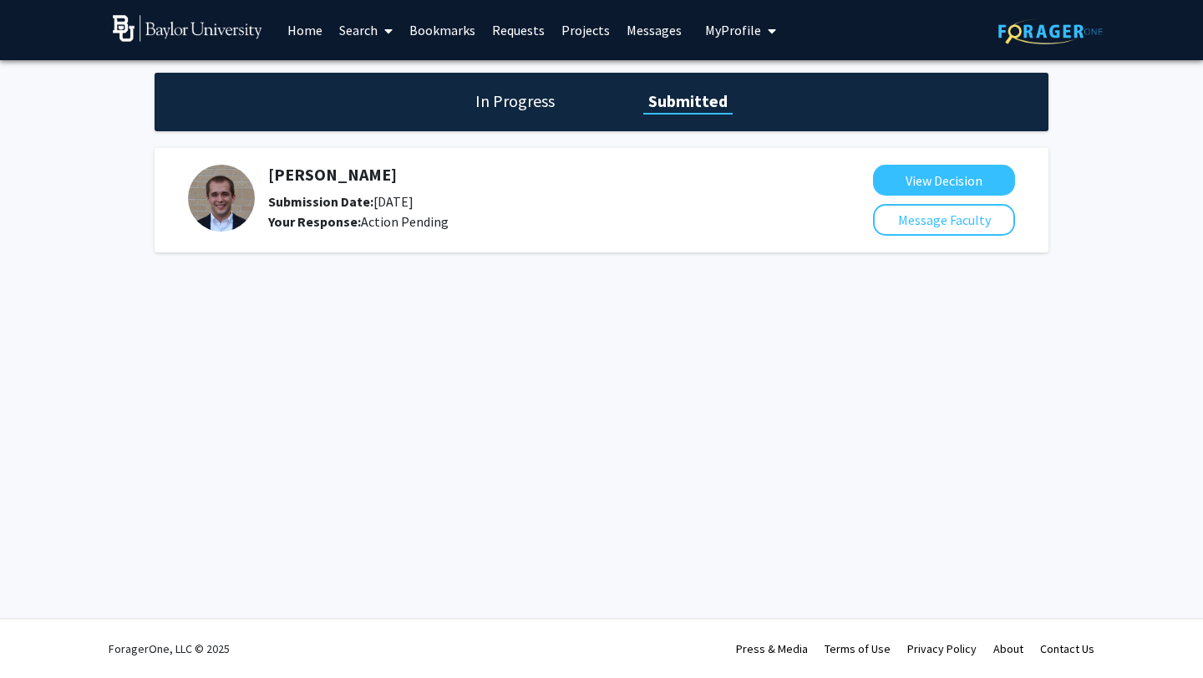
click at [380, 469] on div "Skip navigation Home Search Bookmarks Requests Projects Messages My Profile [PE…" at bounding box center [601, 339] width 1203 height 678
click at [942, 183] on button "View Decision" at bounding box center [944, 180] width 142 height 31
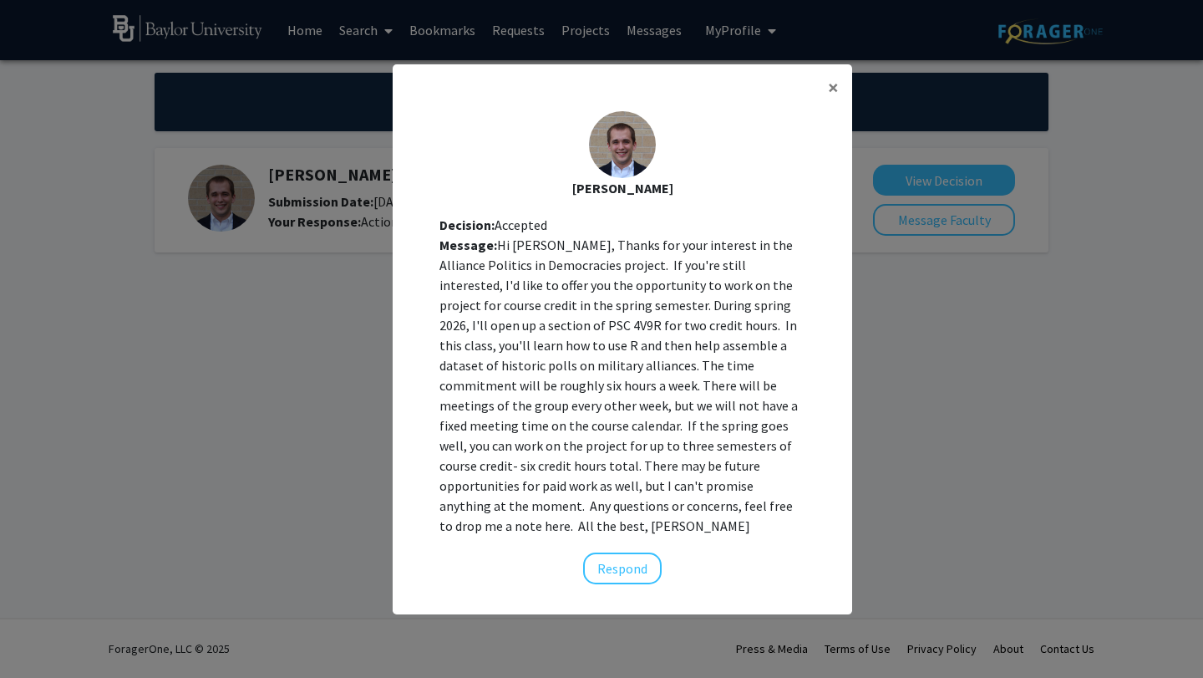
click at [904, 298] on modal-container "× [PERSON_NAME] Decision: Accepted Message: Hi [PERSON_NAME], Thanks for your i…" at bounding box center [601, 339] width 1203 height 678
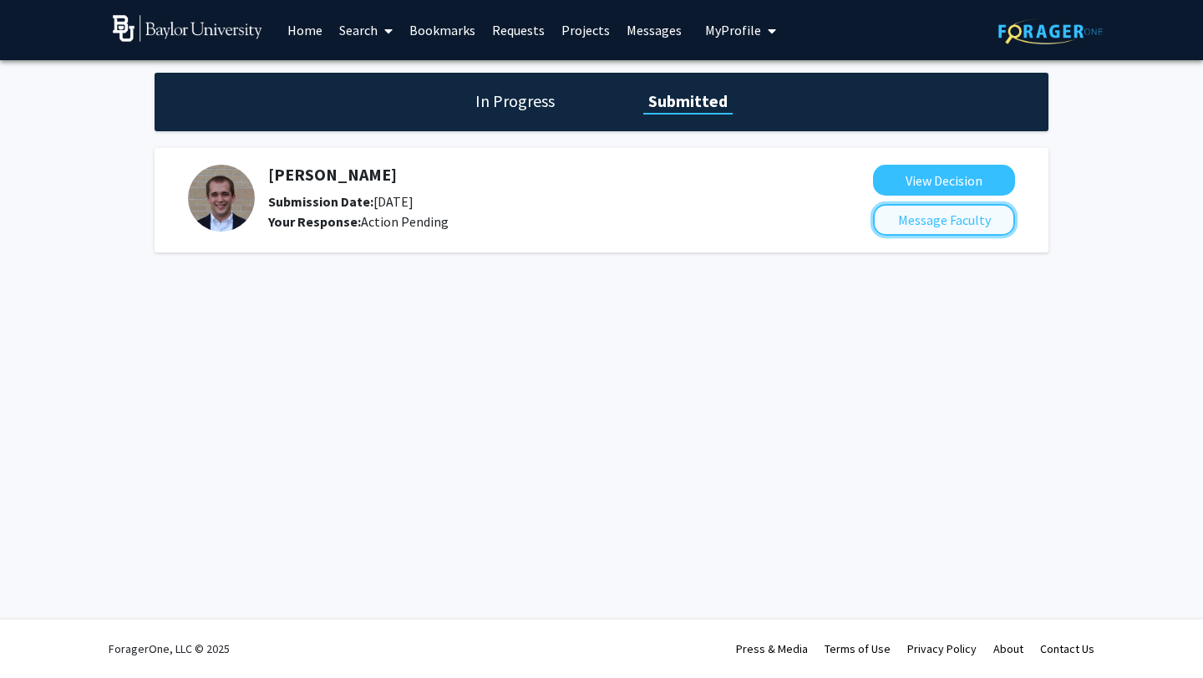
click at [932, 214] on button "Message Faculty" at bounding box center [944, 220] width 142 height 32
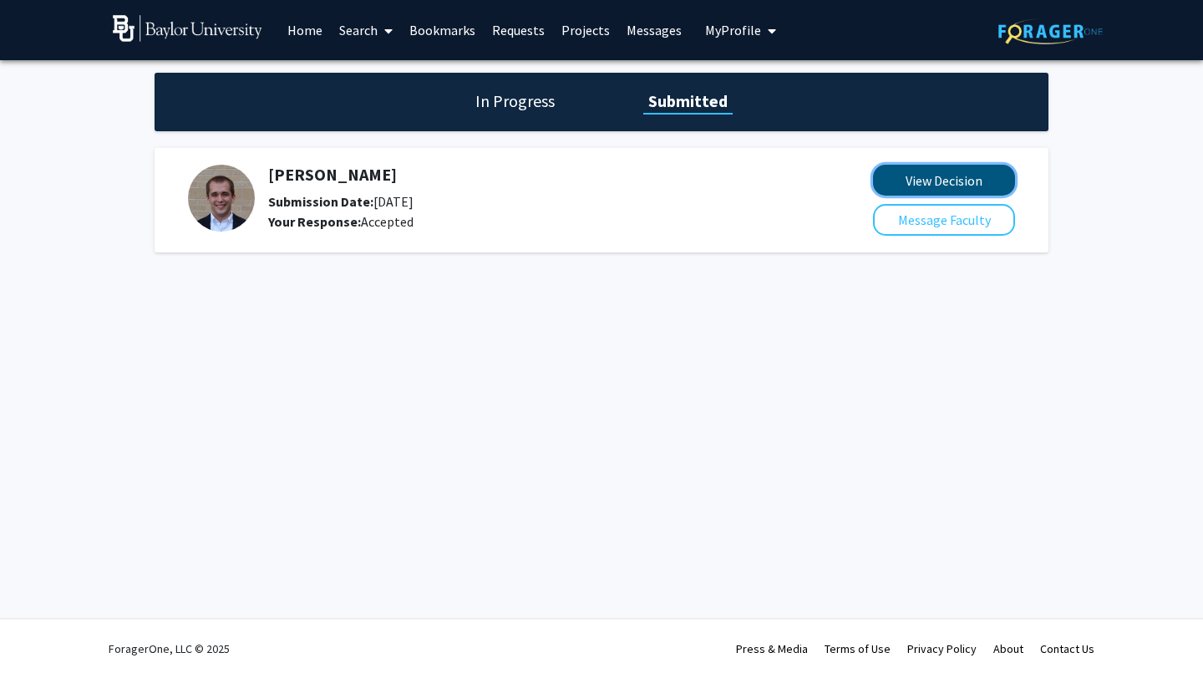
click at [902, 178] on button "View Decision" at bounding box center [944, 180] width 142 height 31
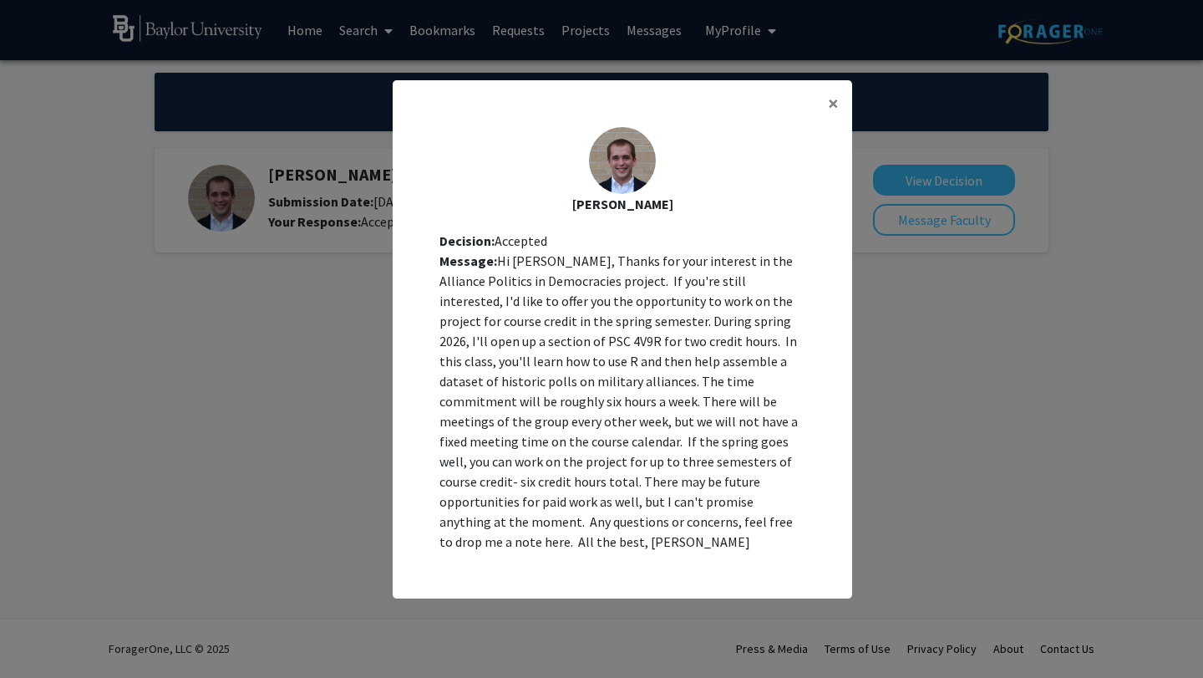
scroll to position [17, 0]
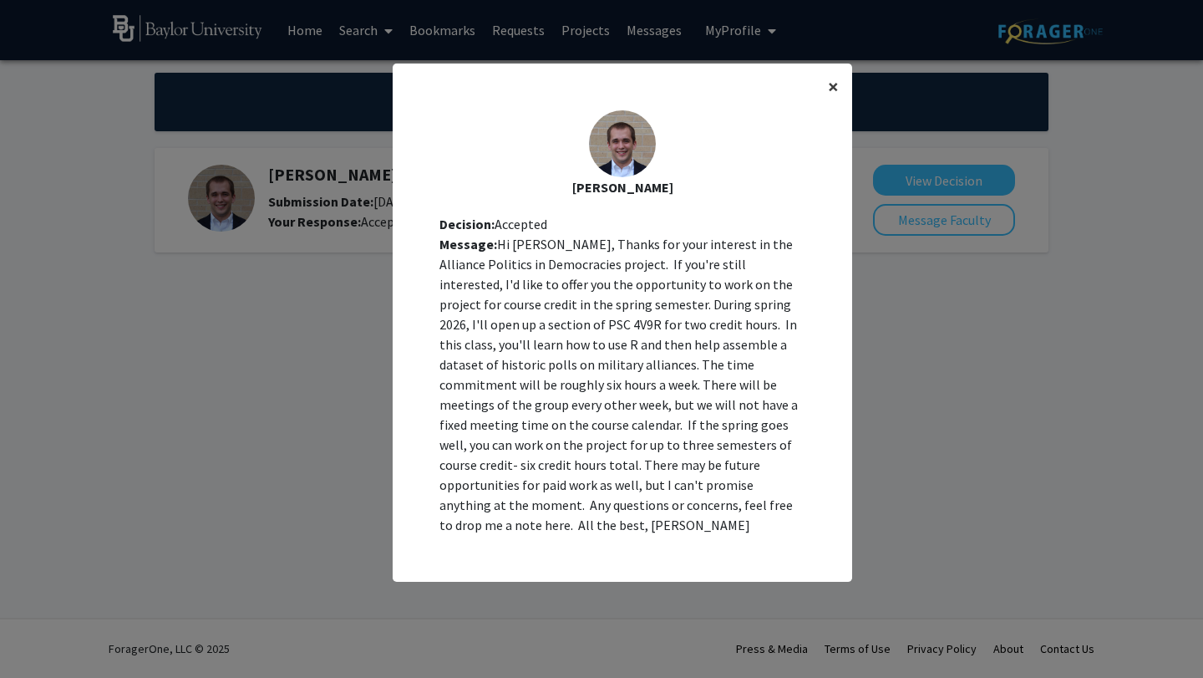
click at [840, 98] on button "×" at bounding box center [834, 86] width 38 height 47
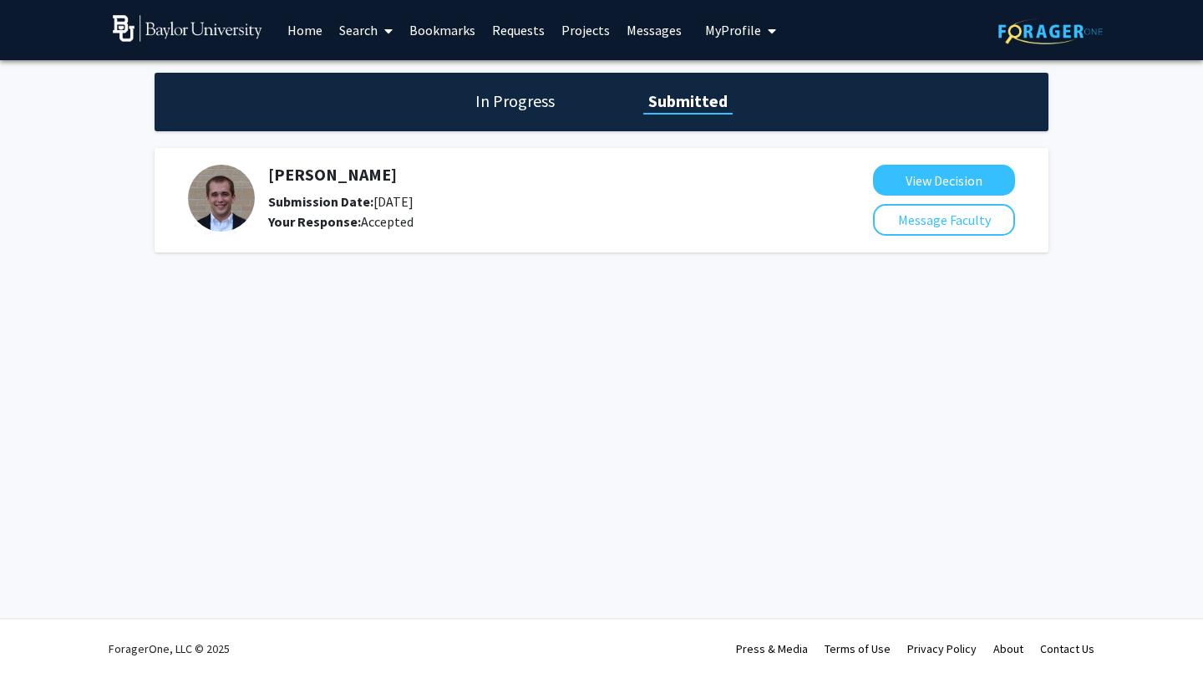
click at [653, 33] on link "Messages" at bounding box center [654, 30] width 72 height 58
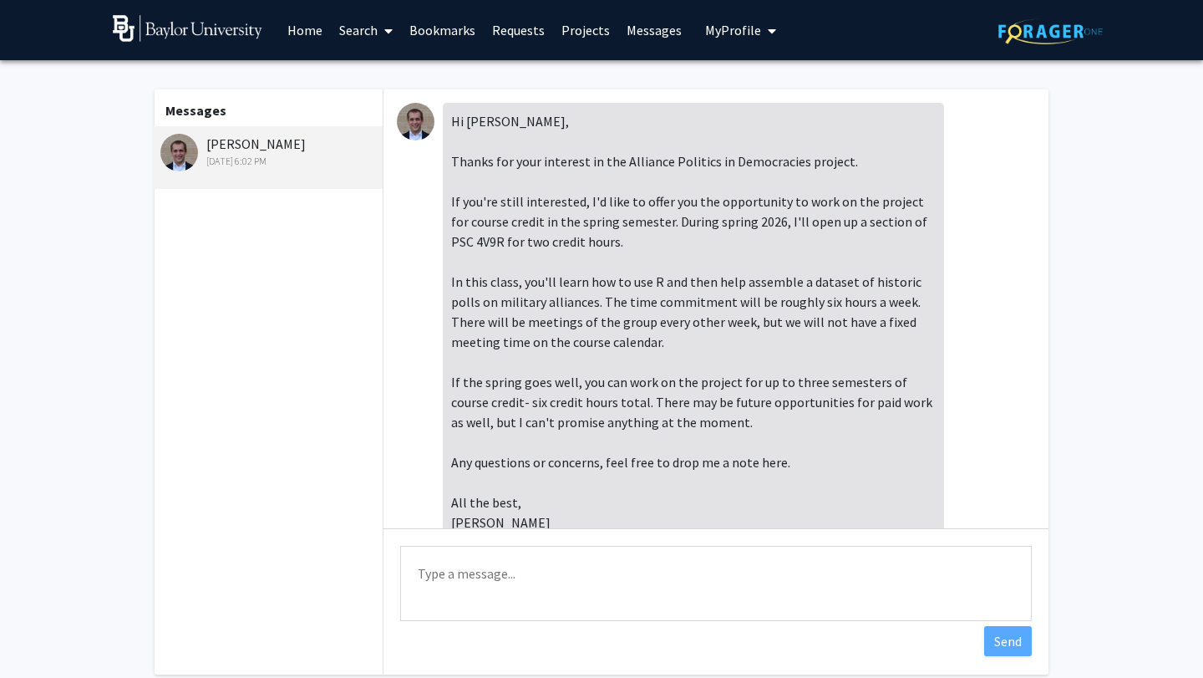
scroll to position [343, 0]
